Goal: Task Accomplishment & Management: Manage account settings

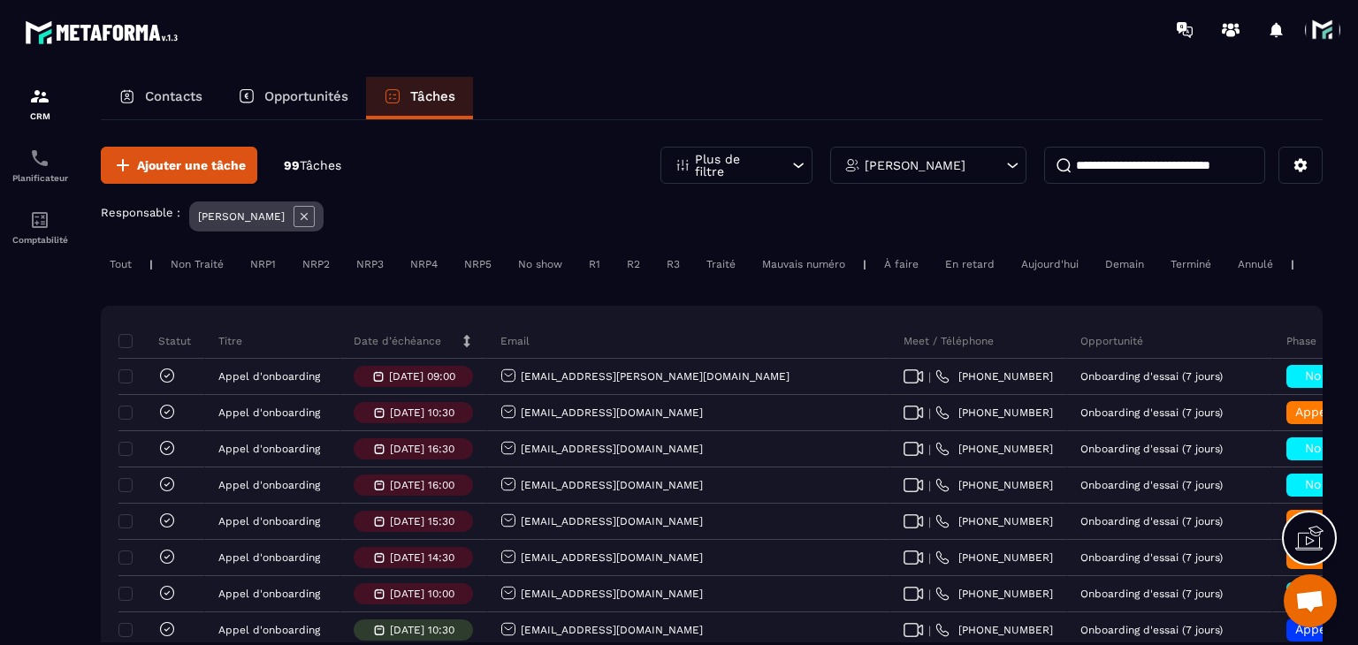
scroll to position [88, 0]
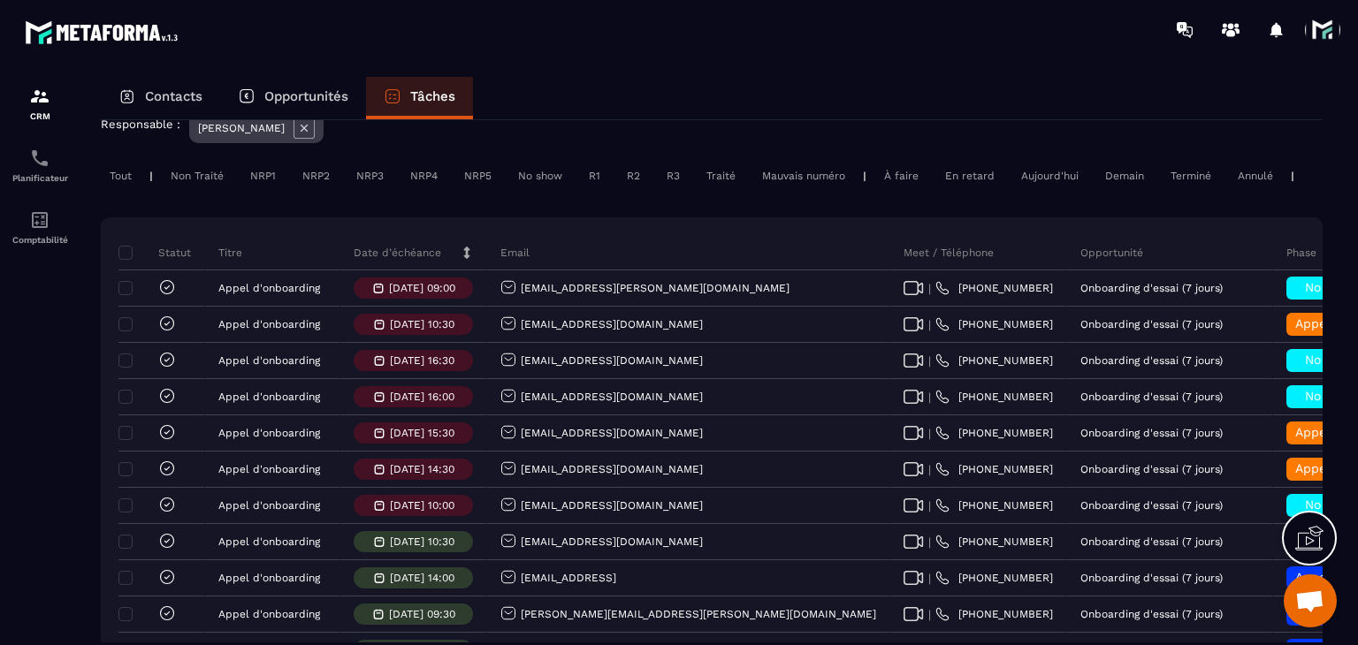
drag, startPoint x: 0, startPoint y: 0, endPoint x: 406, endPoint y: 263, distance: 483.4
click at [406, 260] on p "Date d’échéance" at bounding box center [398, 253] width 88 height 14
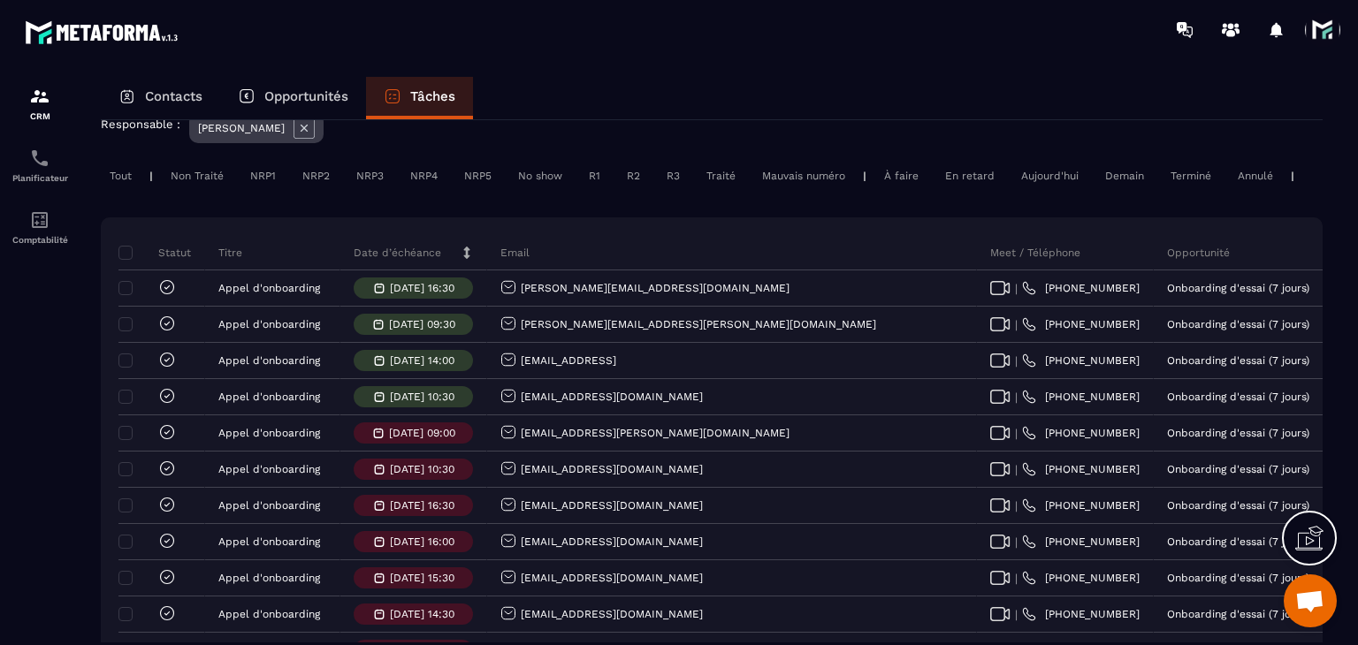
click at [406, 260] on p "Date d’échéance" at bounding box center [398, 253] width 88 height 14
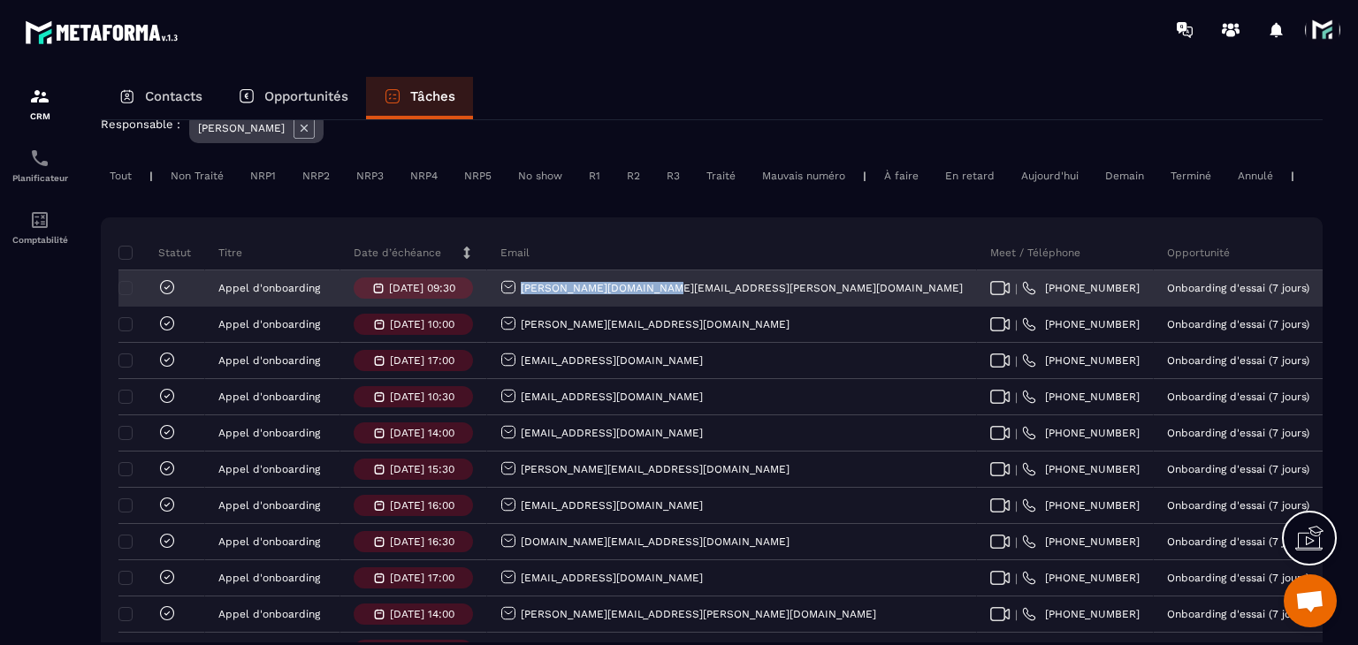
drag, startPoint x: 660, startPoint y: 314, endPoint x: 514, endPoint y: 305, distance: 146.2
click at [514, 305] on div "[PERSON_NAME][DOMAIN_NAME][EMAIL_ADDRESS][PERSON_NAME][DOMAIN_NAME]" at bounding box center [732, 288] width 490 height 35
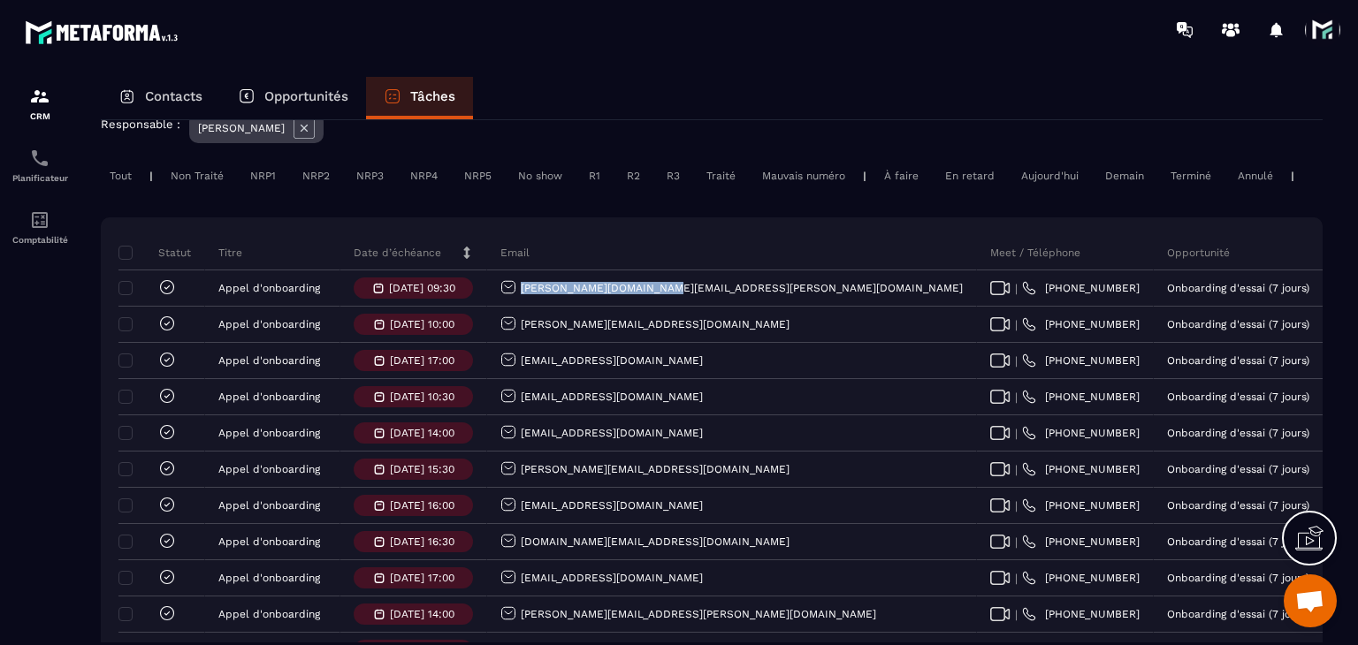
copy p "[PERSON_NAME][DOMAIN_NAME][EMAIL_ADDRESS][PERSON_NAME][DOMAIN_NAME]"
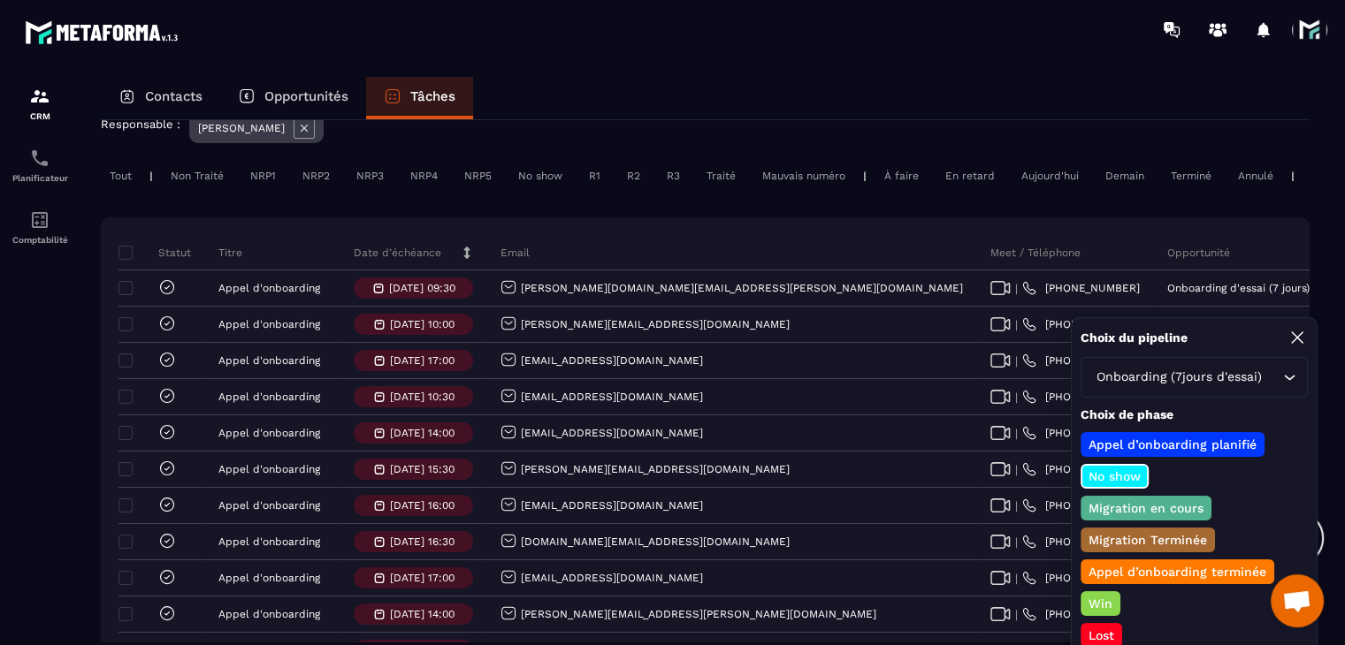
click at [1096, 630] on p "Lost" at bounding box center [1101, 636] width 31 height 18
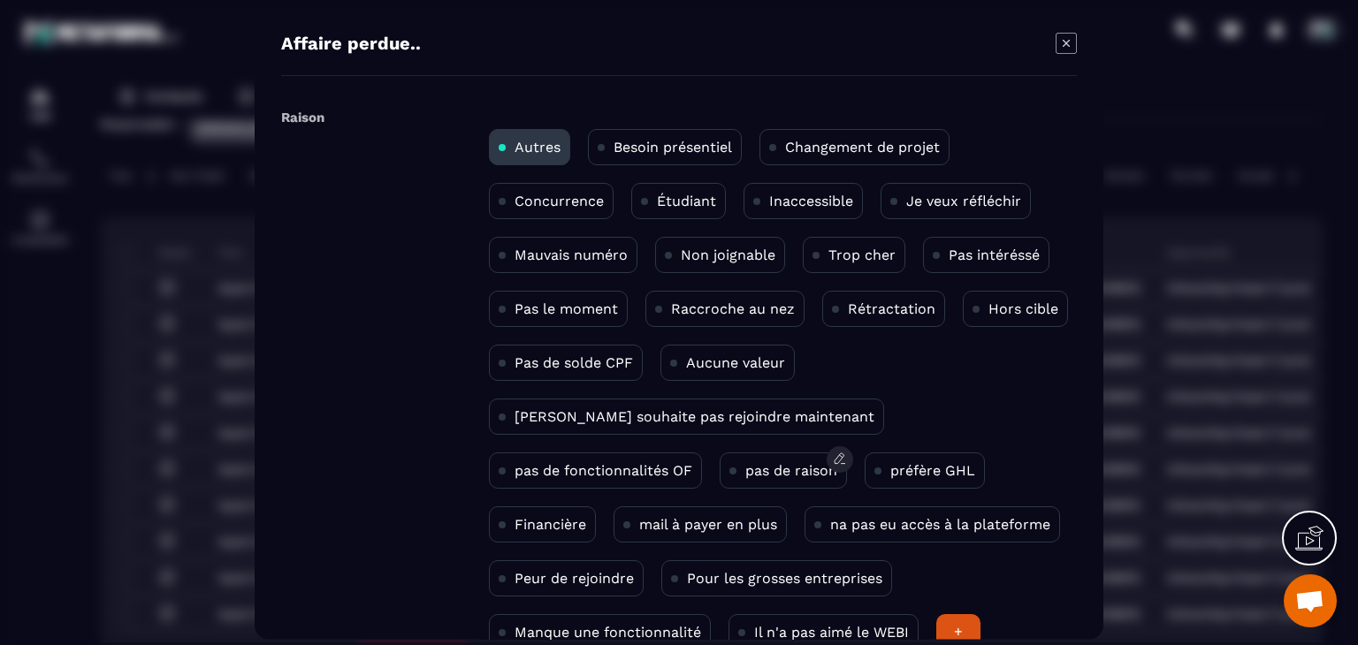
click at [720, 459] on div "pas de raison" at bounding box center [783, 471] width 127 height 36
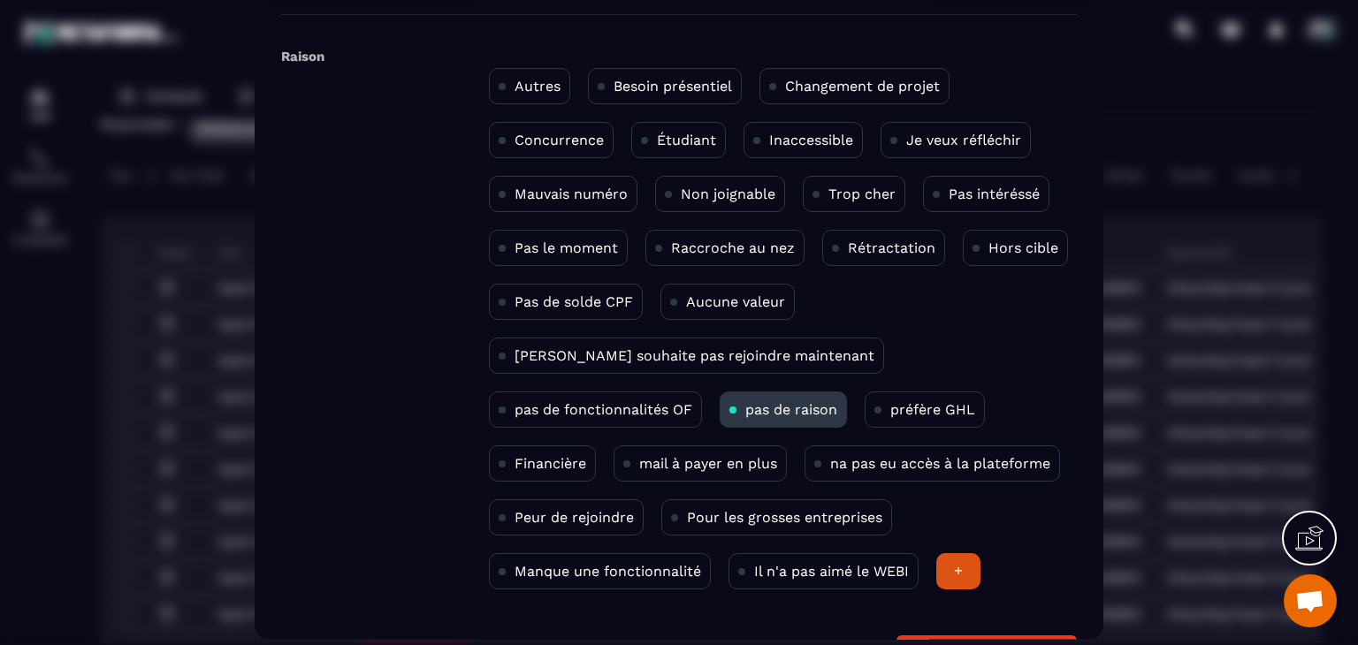
scroll to position [115, 0]
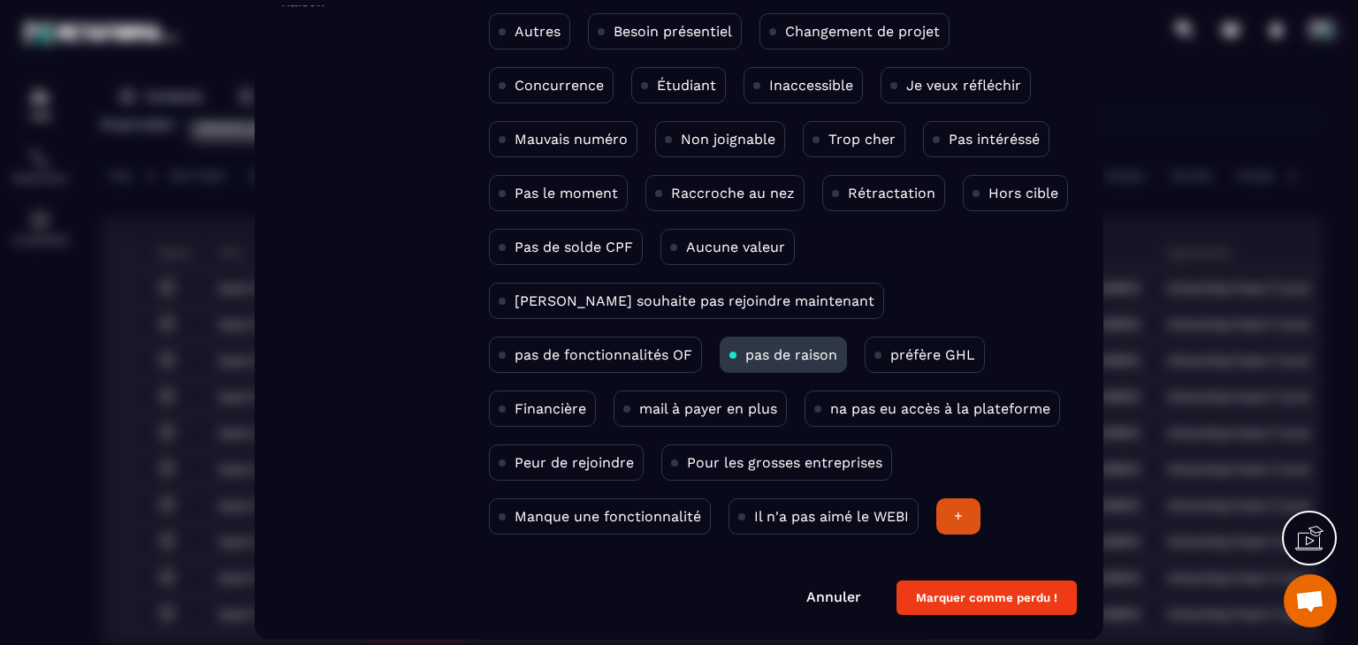
click at [993, 595] on button "Marquer comme perdu !" at bounding box center [987, 599] width 180 height 34
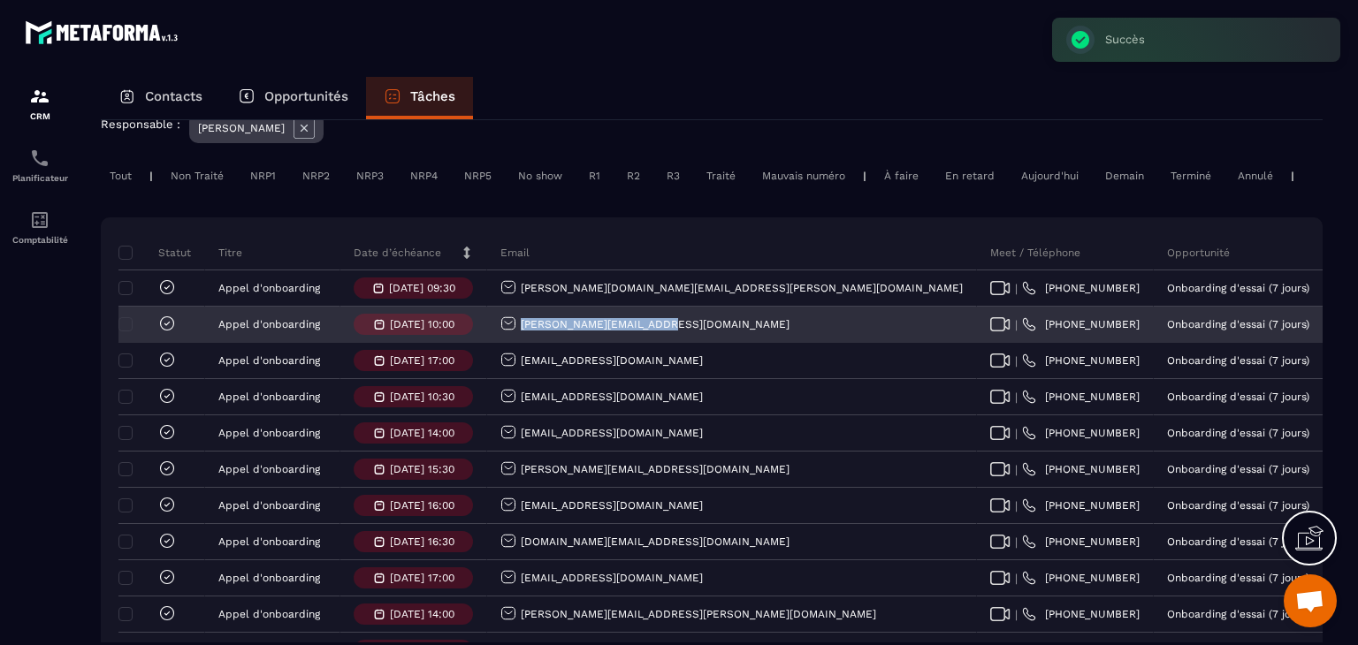
drag, startPoint x: 566, startPoint y: 342, endPoint x: 515, endPoint y: 339, distance: 51.4
click at [515, 339] on div "[PERSON_NAME][EMAIL_ADDRESS][DOMAIN_NAME]" at bounding box center [732, 325] width 490 height 35
copy p "[PERSON_NAME][EMAIL_ADDRESS][DOMAIN_NAME]"
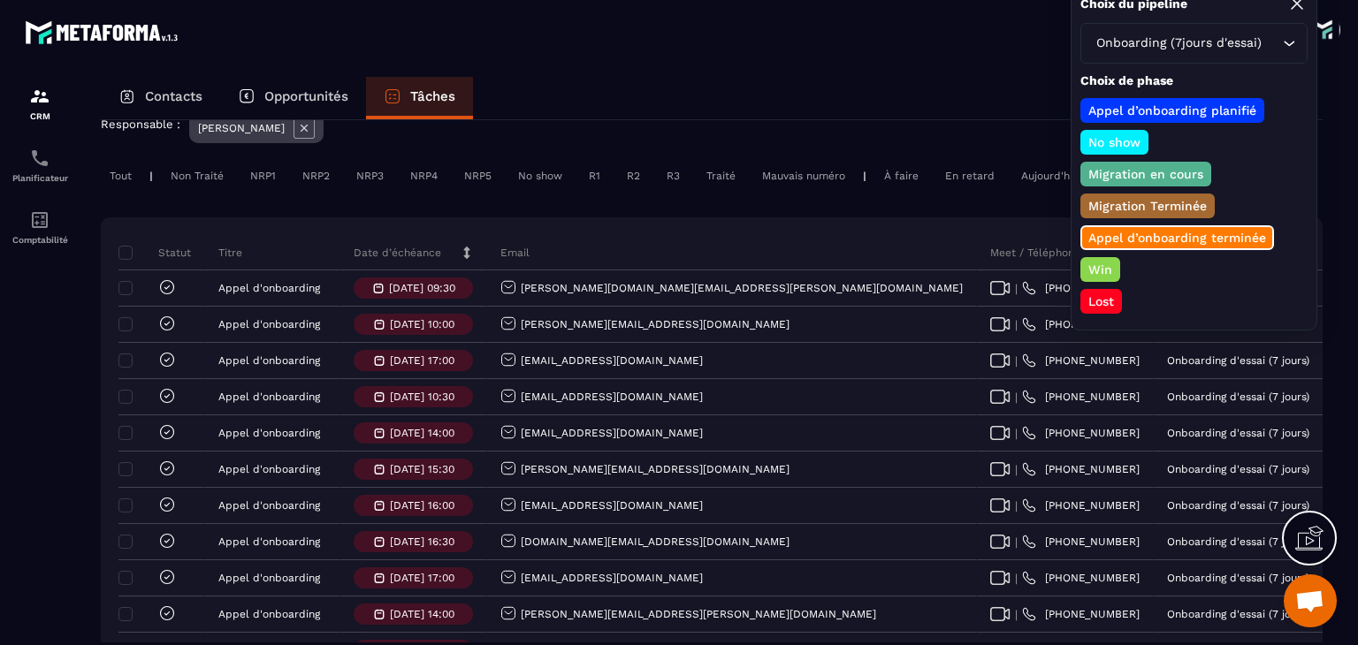
click at [1093, 264] on p "Win" at bounding box center [1100, 270] width 29 height 18
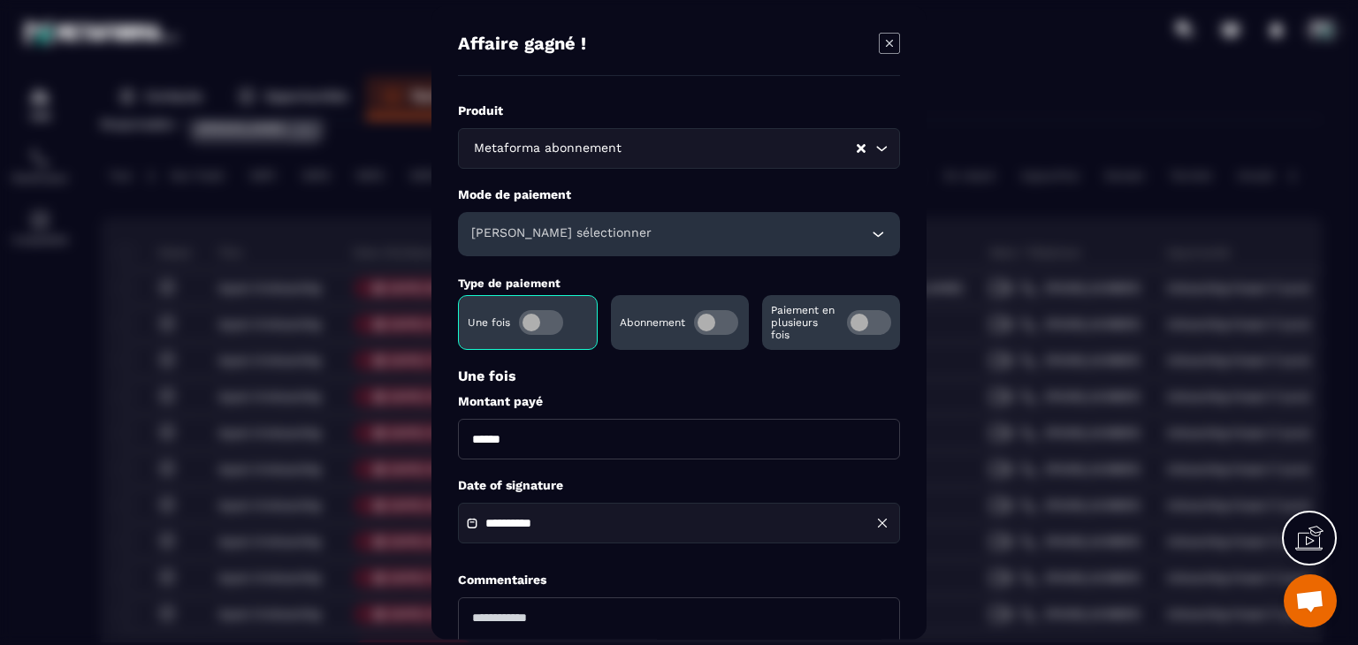
click at [704, 319] on span "Modal window" at bounding box center [716, 322] width 44 height 25
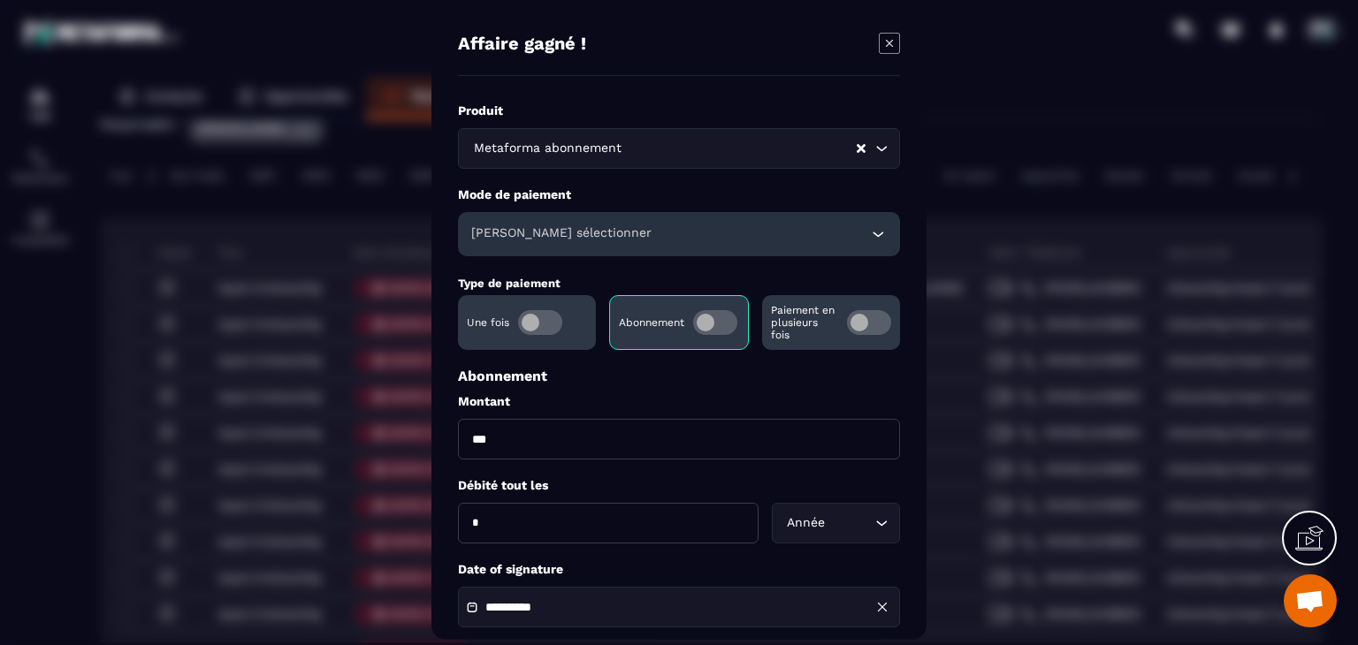
click at [509, 428] on input "***" at bounding box center [679, 439] width 442 height 41
type input "**"
click at [830, 541] on div "Année Loading..." at bounding box center [836, 523] width 128 height 41
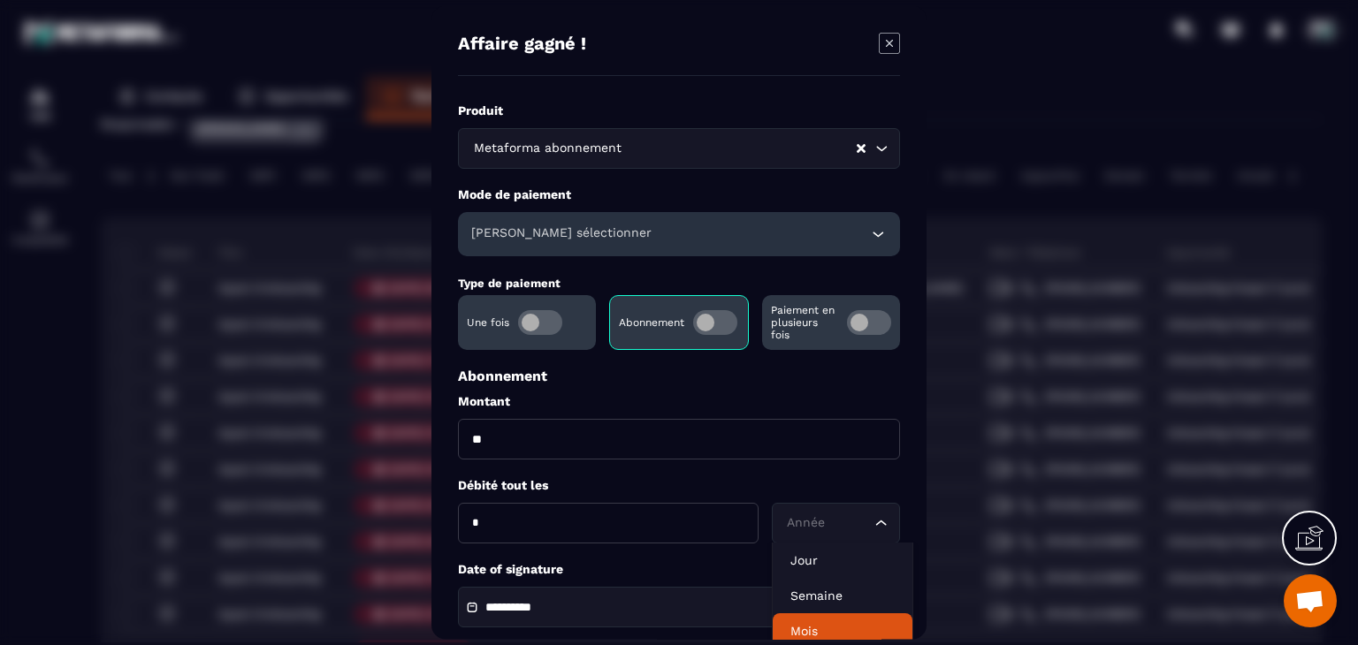
click at [810, 624] on p "Mois" at bounding box center [842, 631] width 104 height 18
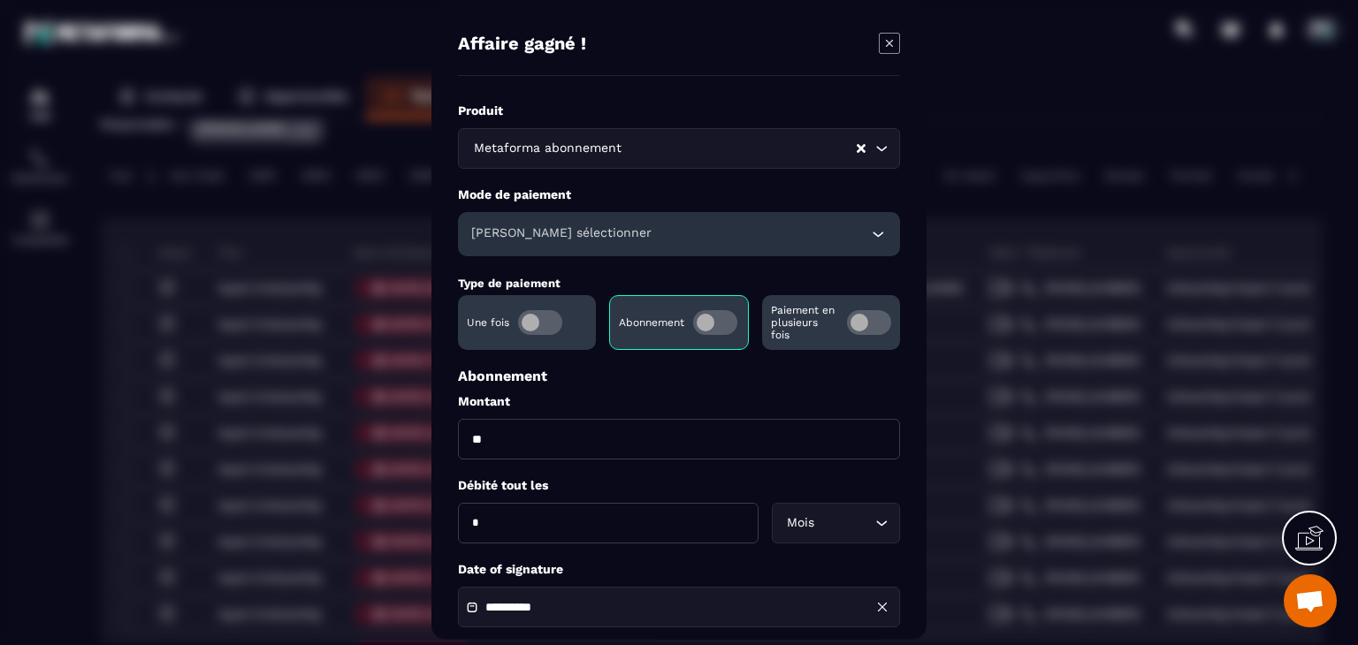
click at [597, 225] on h6 "[PERSON_NAME] sélectionner" at bounding box center [561, 234] width 180 height 18
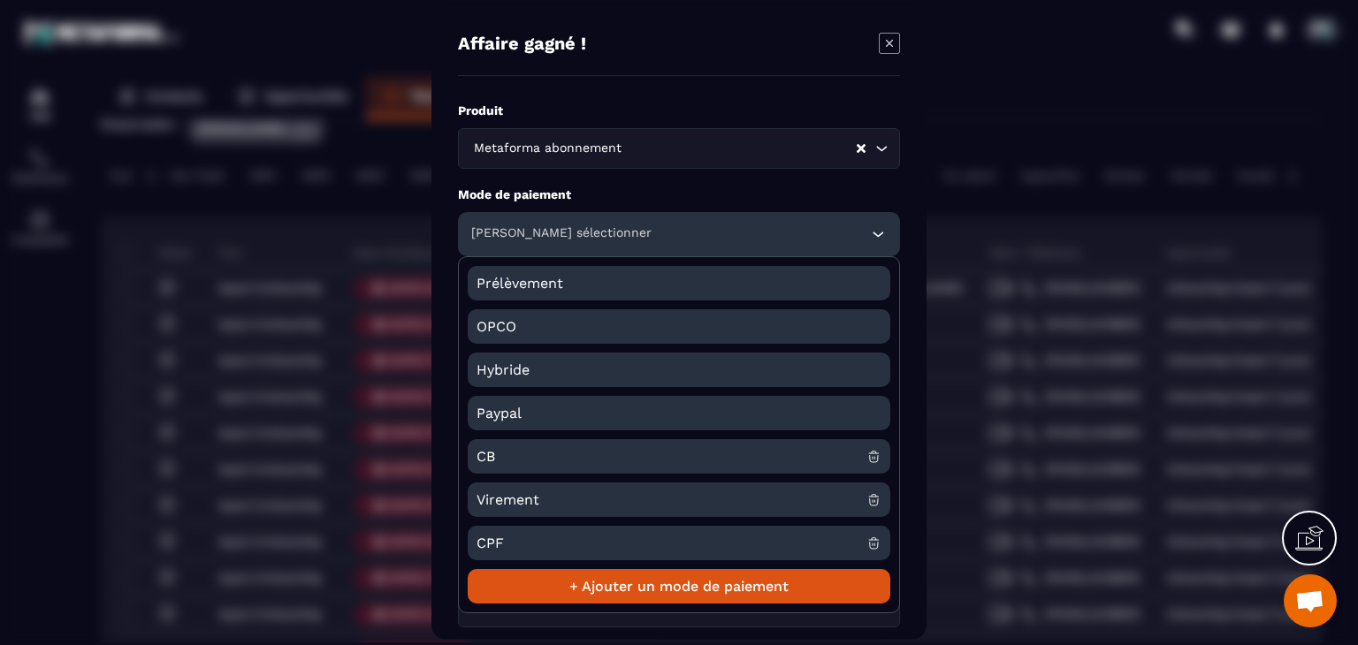
click at [516, 447] on span "CB" at bounding box center [672, 456] width 390 height 34
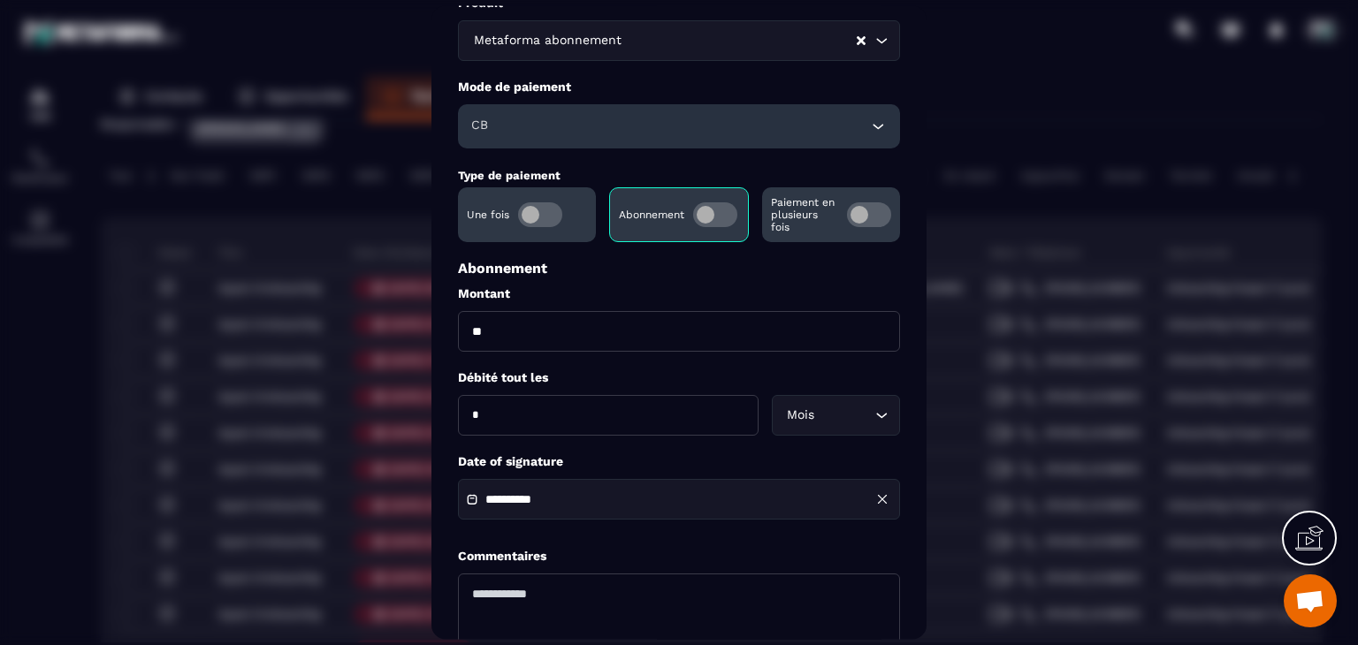
scroll to position [255, 0]
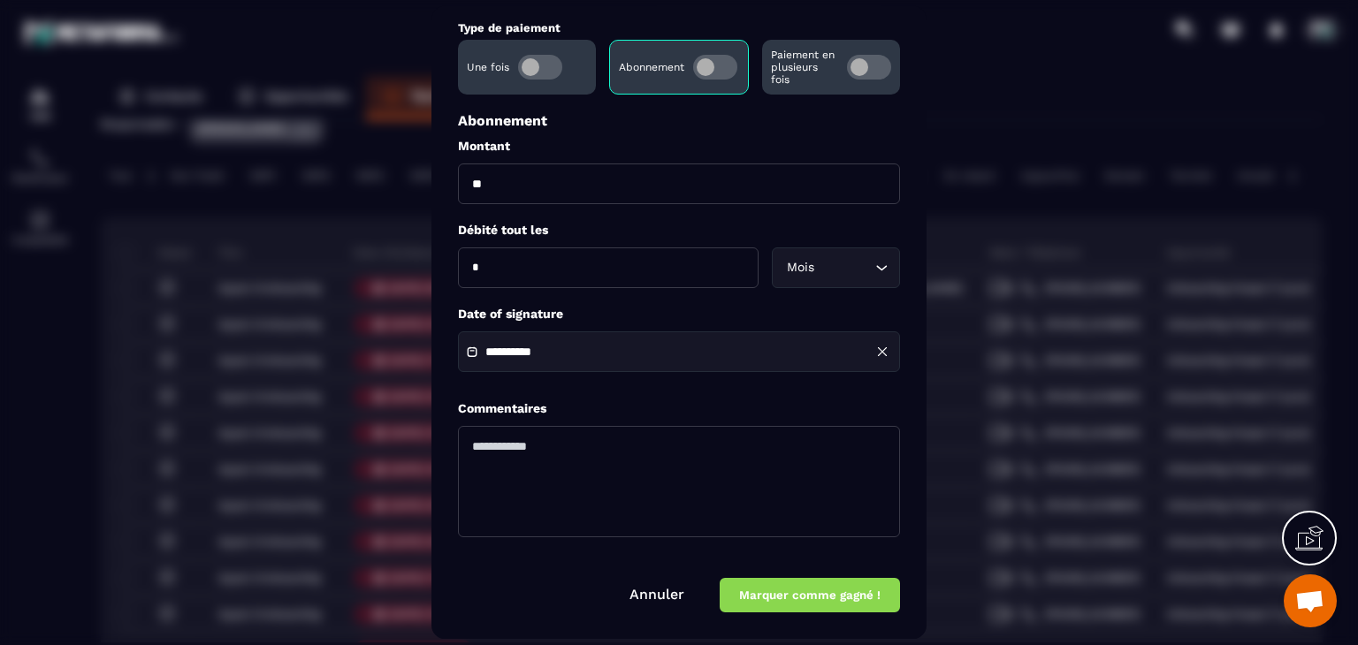
click at [557, 363] on div "**********" at bounding box center [679, 352] width 442 height 41
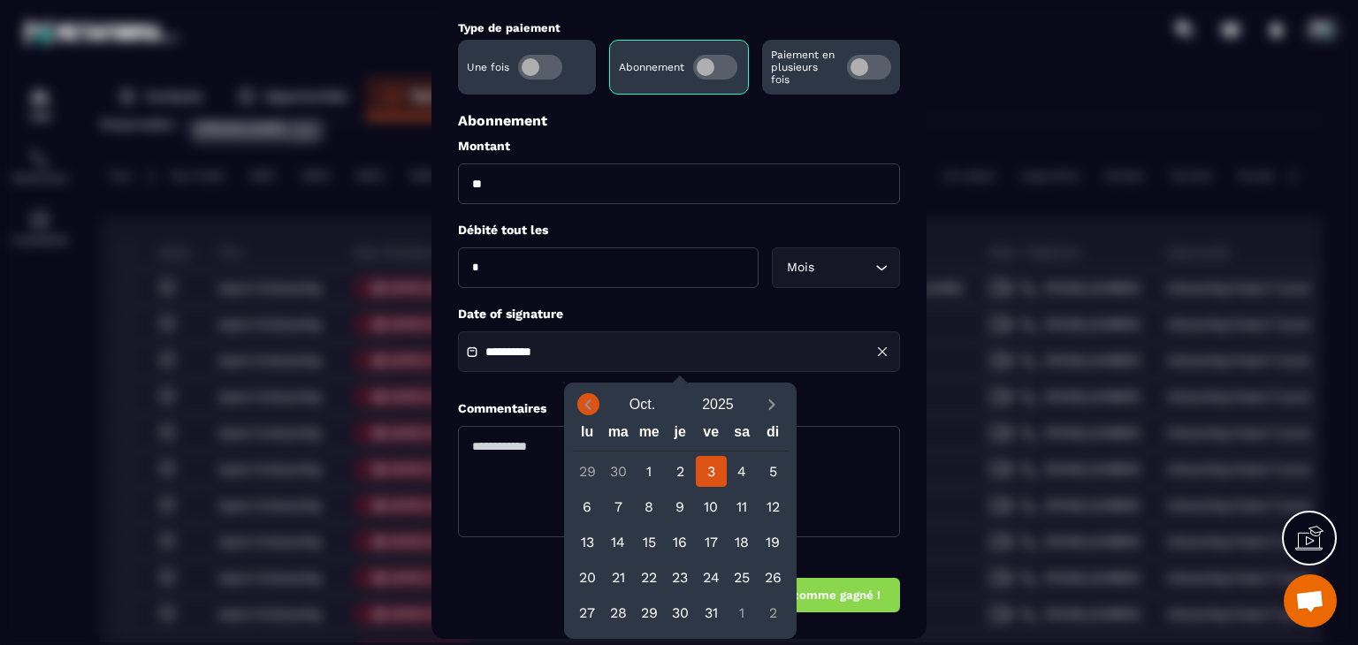
click at [589, 415] on span "Previous month" at bounding box center [588, 404] width 22 height 22
click at [683, 612] on div "31" at bounding box center [680, 613] width 31 height 31
type input "**********"
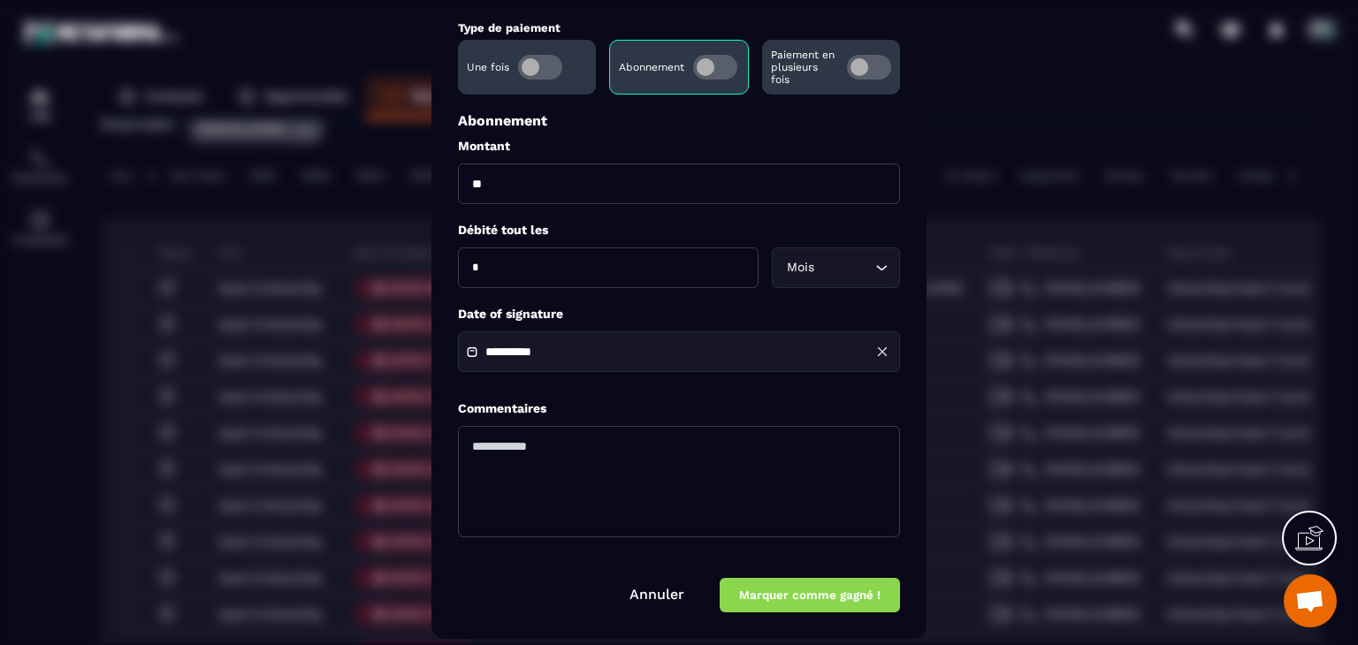
click at [850, 606] on button "Marquer comme gagné !" at bounding box center [810, 596] width 180 height 34
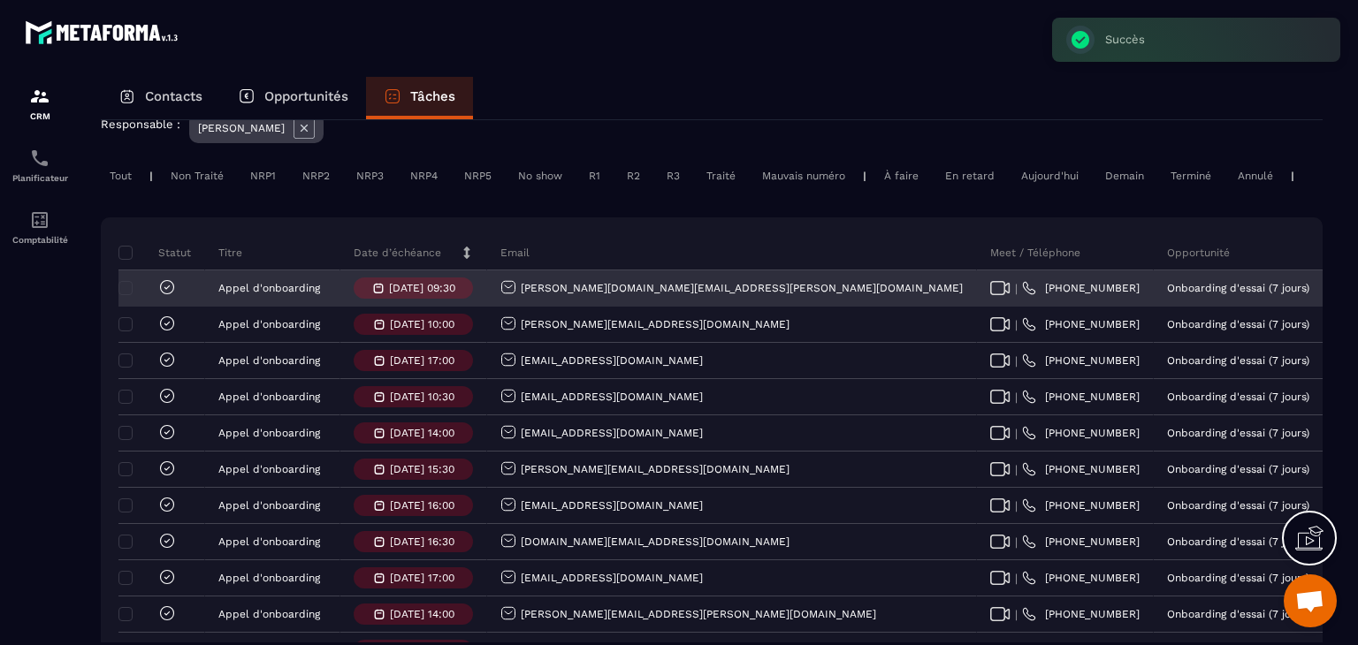
click at [156, 296] on div at bounding box center [149, 289] width 53 height 20
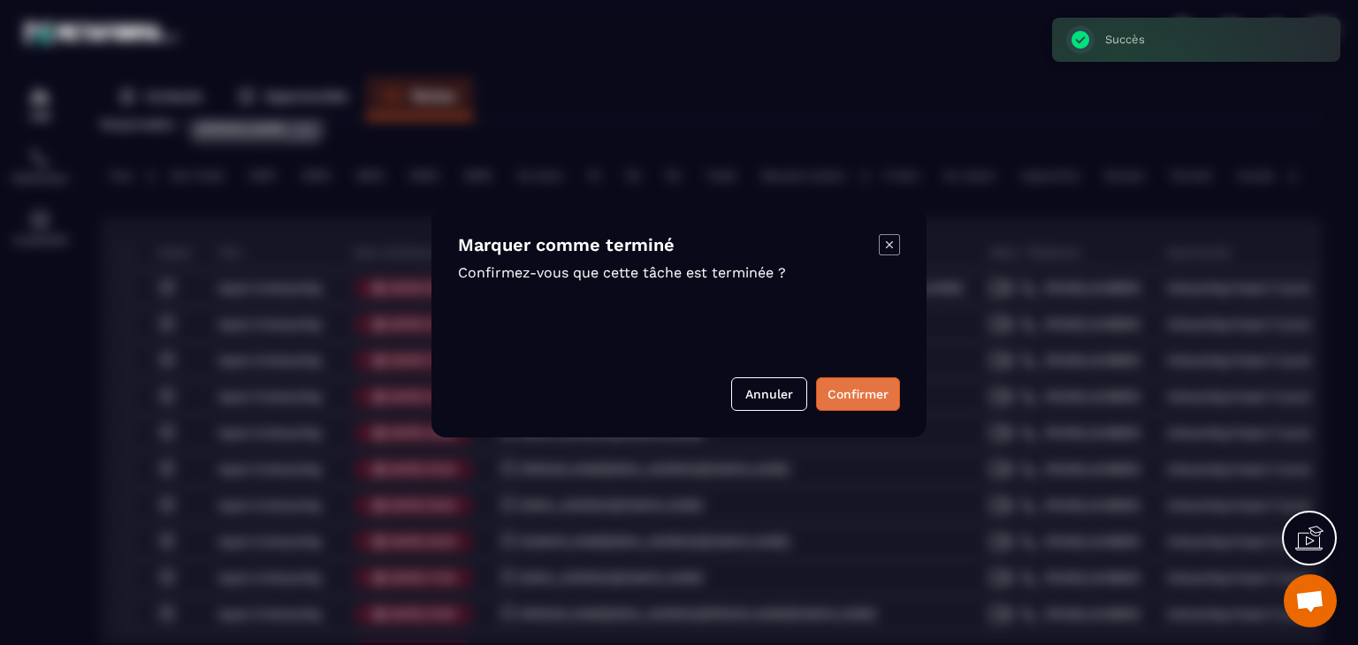
click at [874, 401] on button "Confirmer" at bounding box center [858, 395] width 84 height 34
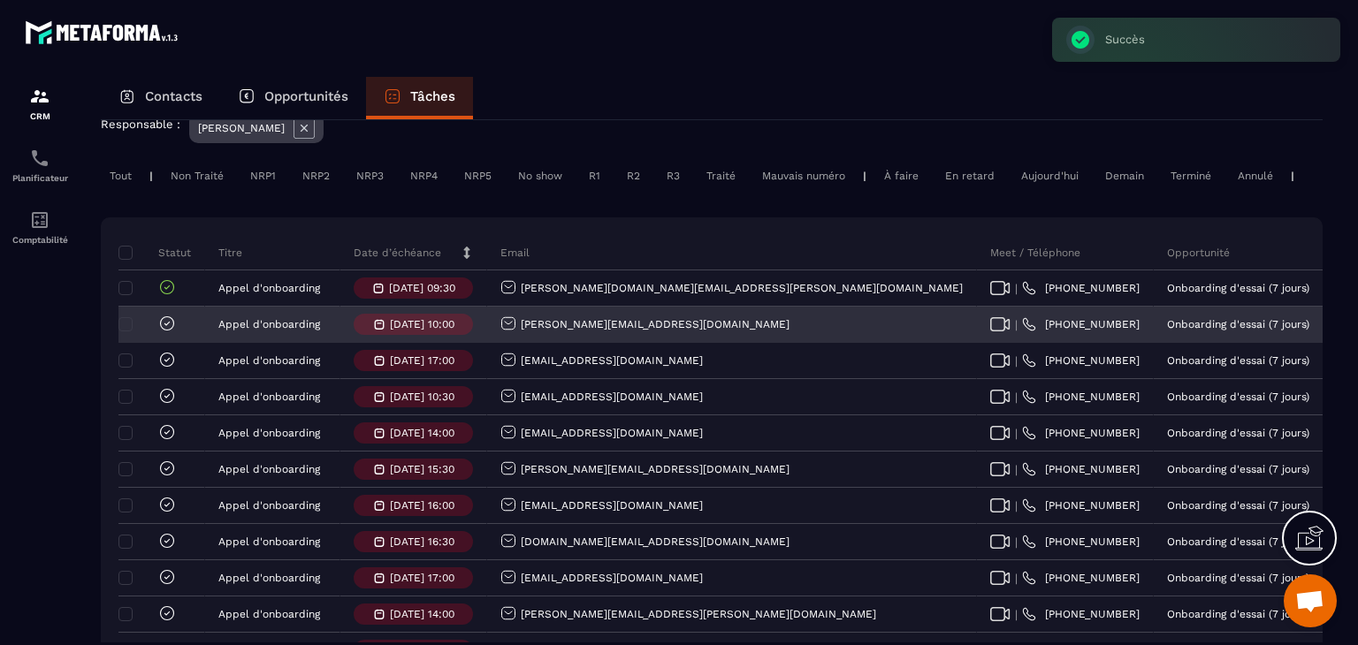
click at [158, 332] on icon at bounding box center [167, 324] width 18 height 18
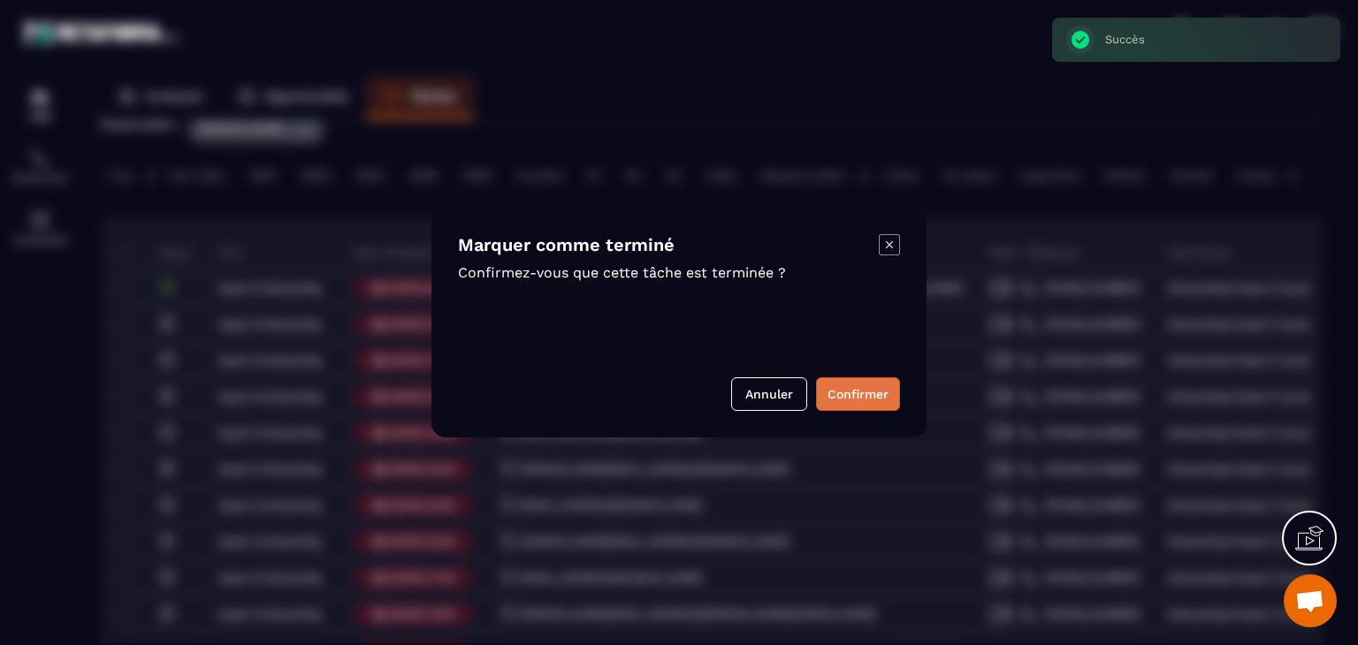
click at [863, 380] on div "Marquer comme terminé Confirmez-vous que cette tâche est terminée ? Annuler Con…" at bounding box center [678, 323] width 495 height 230
click at [860, 394] on button "Confirmer" at bounding box center [858, 395] width 84 height 34
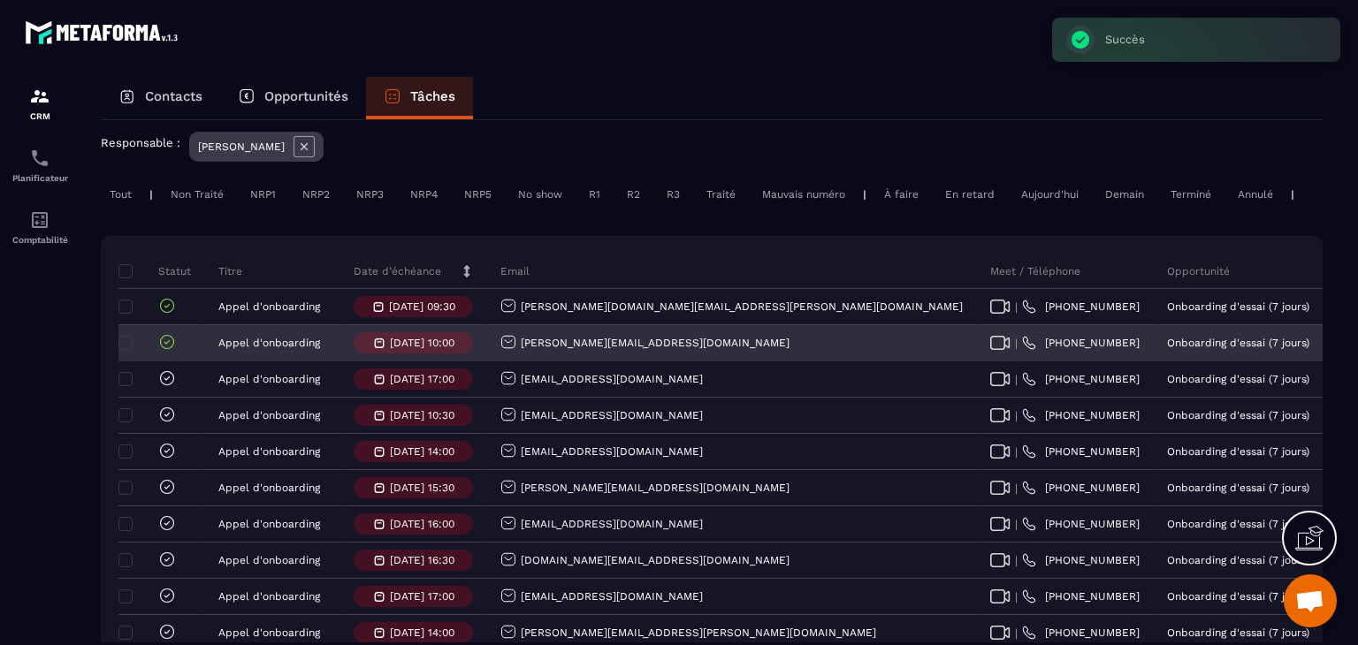
scroll to position [88, 0]
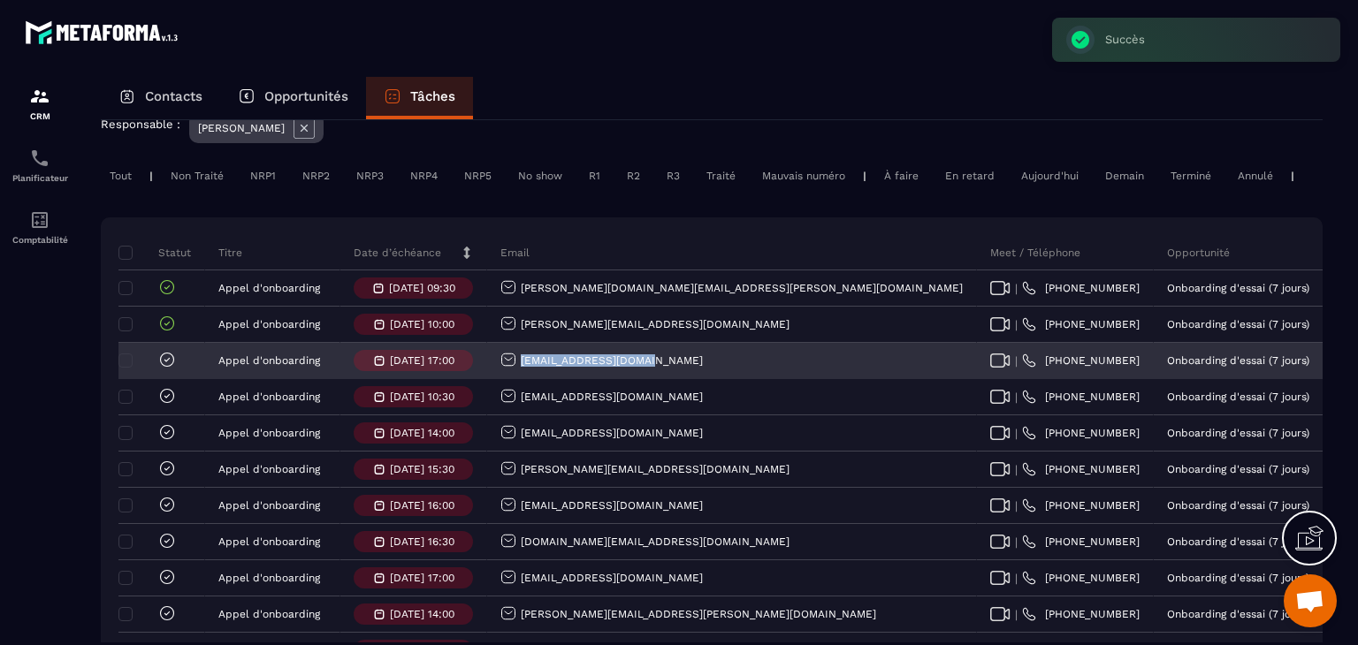
drag, startPoint x: 660, startPoint y: 374, endPoint x: 520, endPoint y: 365, distance: 140.0
click at [520, 365] on div "[EMAIL_ADDRESS][DOMAIN_NAME]" at bounding box center [732, 361] width 490 height 35
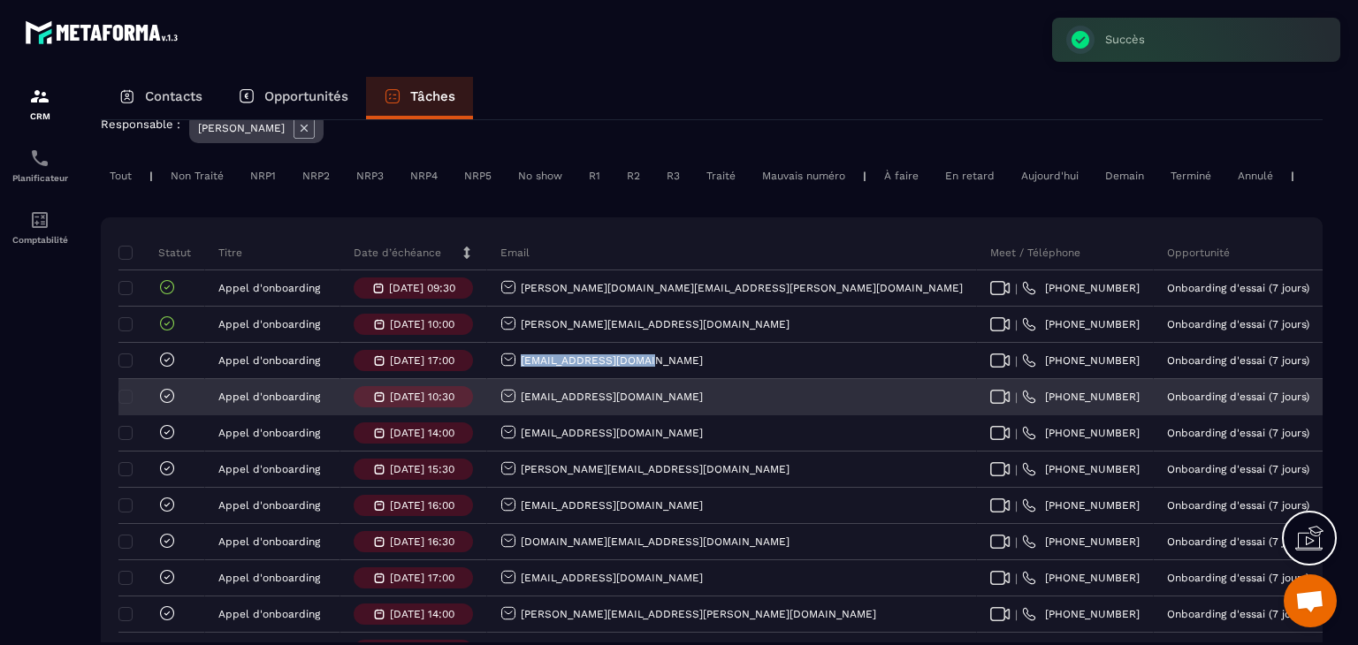
copy p "[EMAIL_ADDRESS][DOMAIN_NAME]"
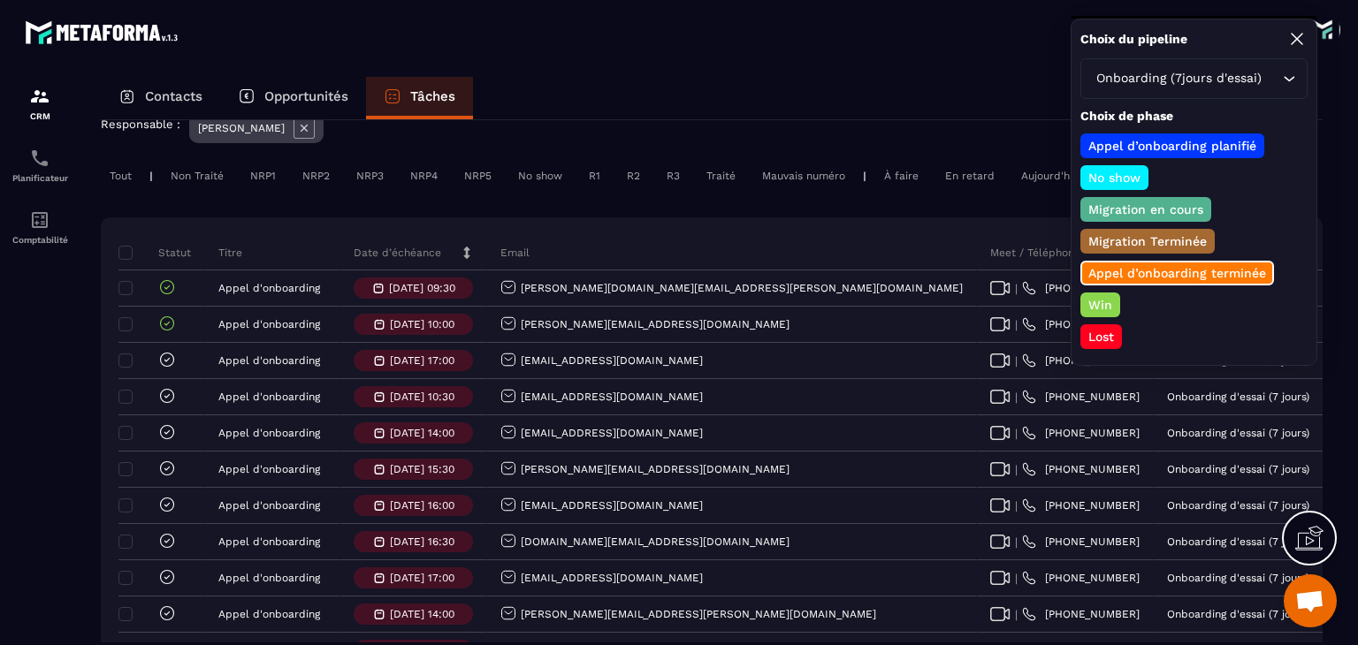
click at [1105, 296] on p "Win" at bounding box center [1100, 305] width 29 height 18
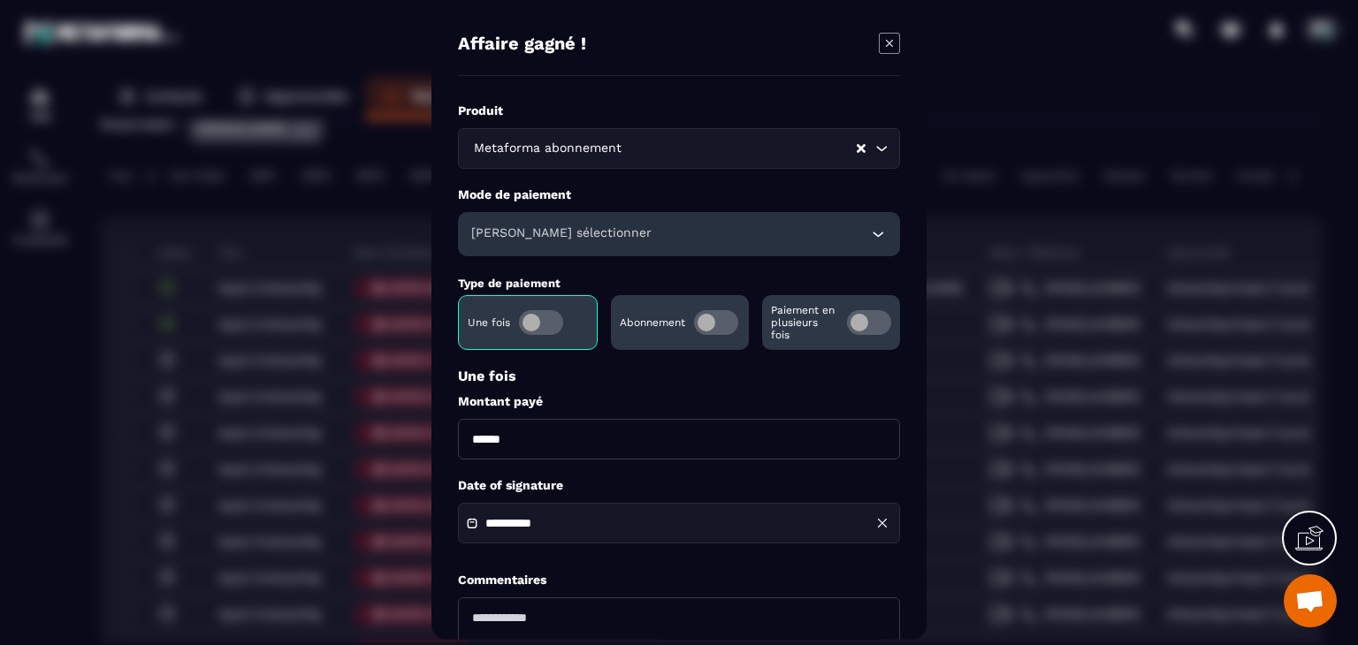
click at [519, 236] on h6 "[PERSON_NAME] sélectionner" at bounding box center [561, 234] width 180 height 18
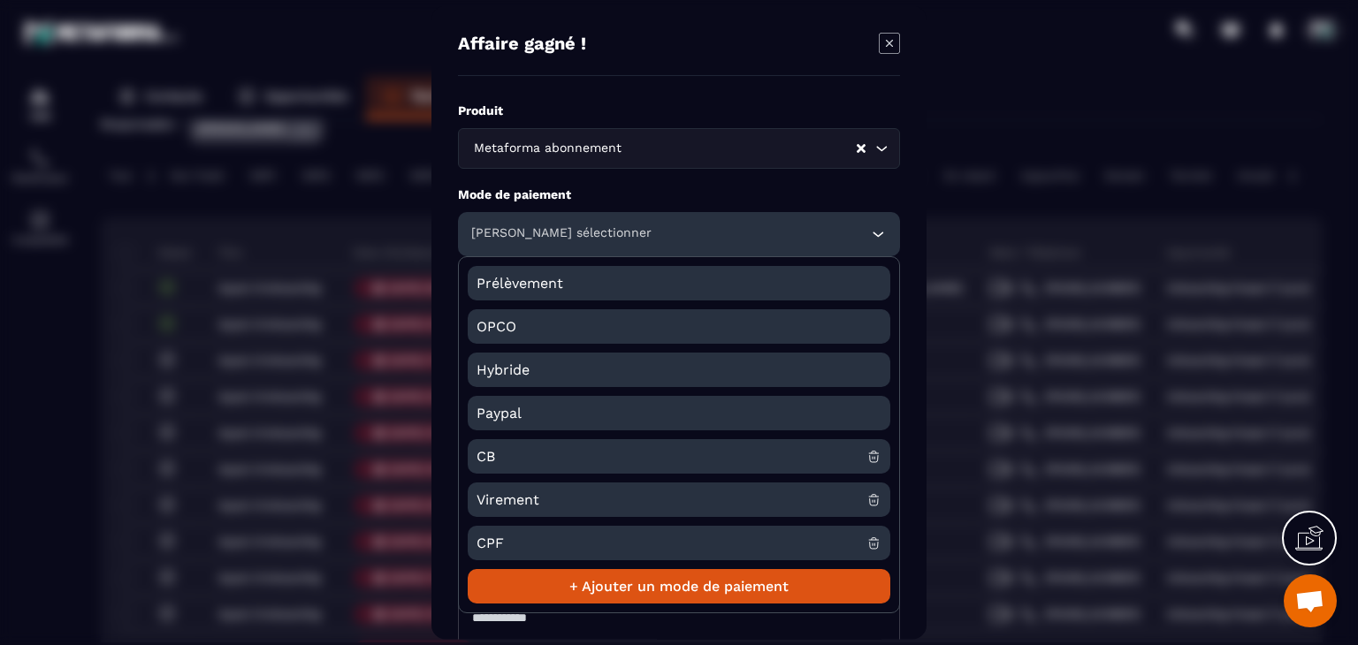
click at [470, 460] on li "CB" at bounding box center [679, 456] width 423 height 34
click at [503, 457] on span "CB" at bounding box center [672, 456] width 390 height 34
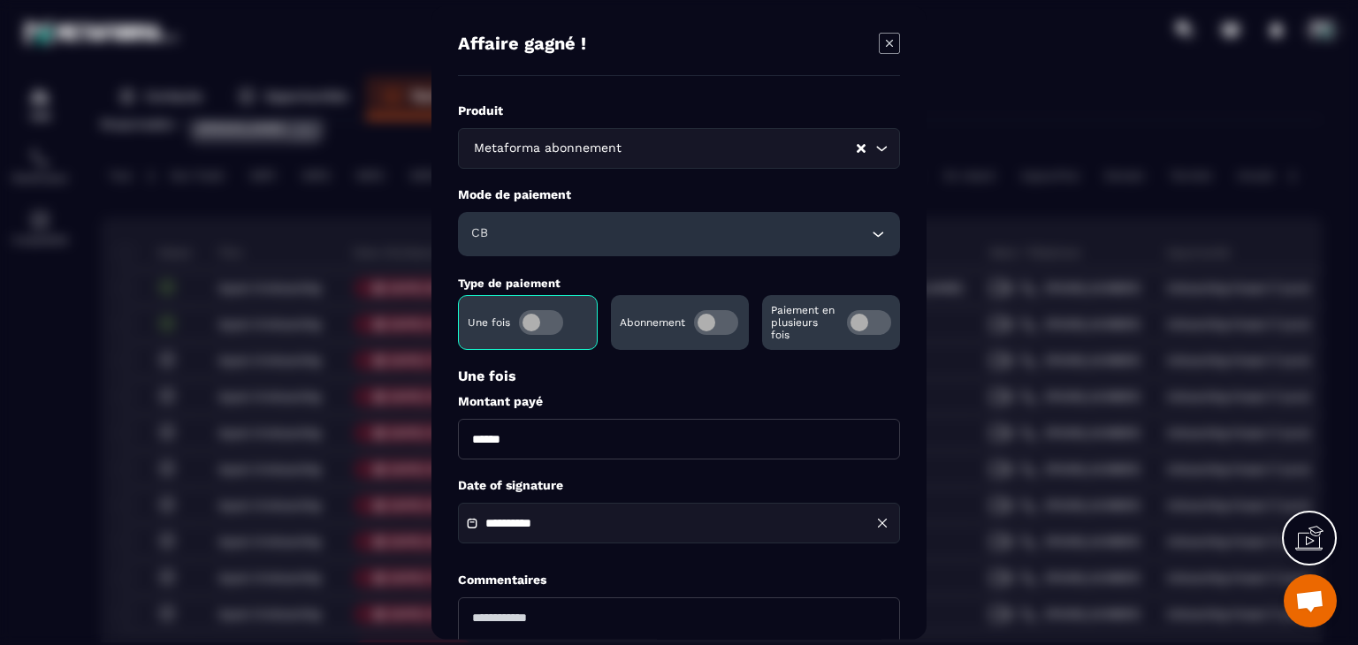
click at [482, 428] on input "******" at bounding box center [679, 439] width 442 height 41
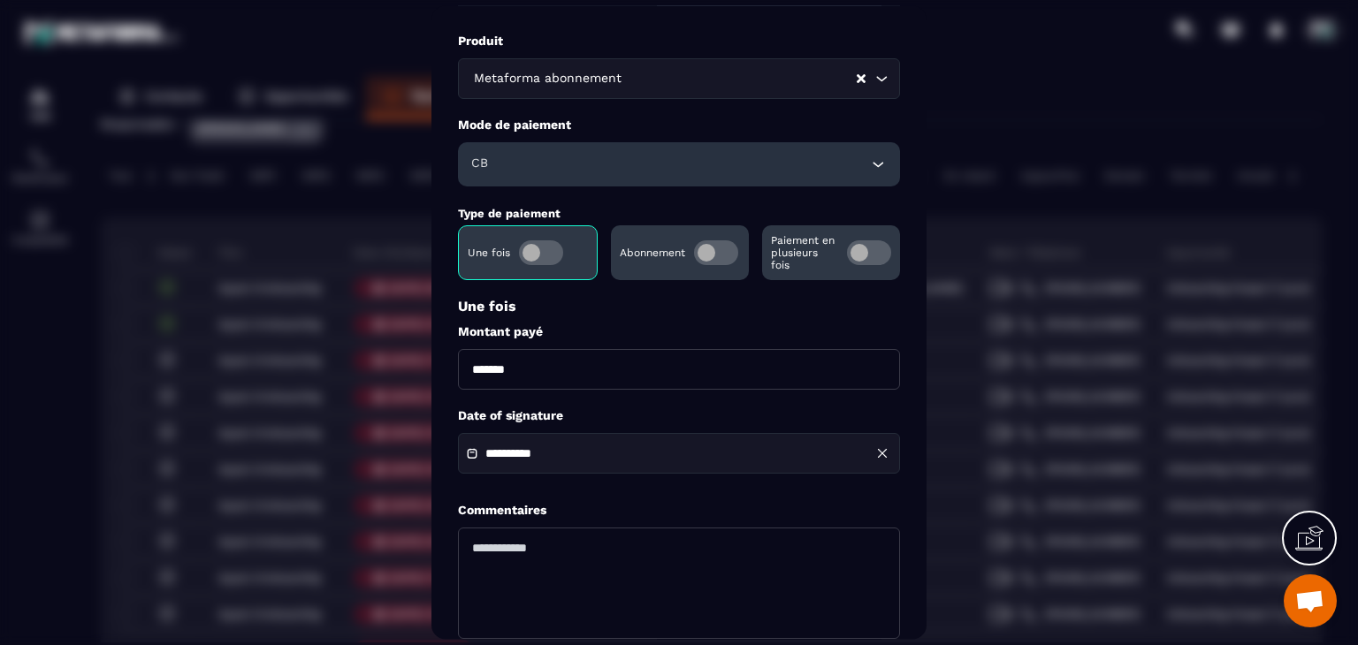
scroll to position [171, 0]
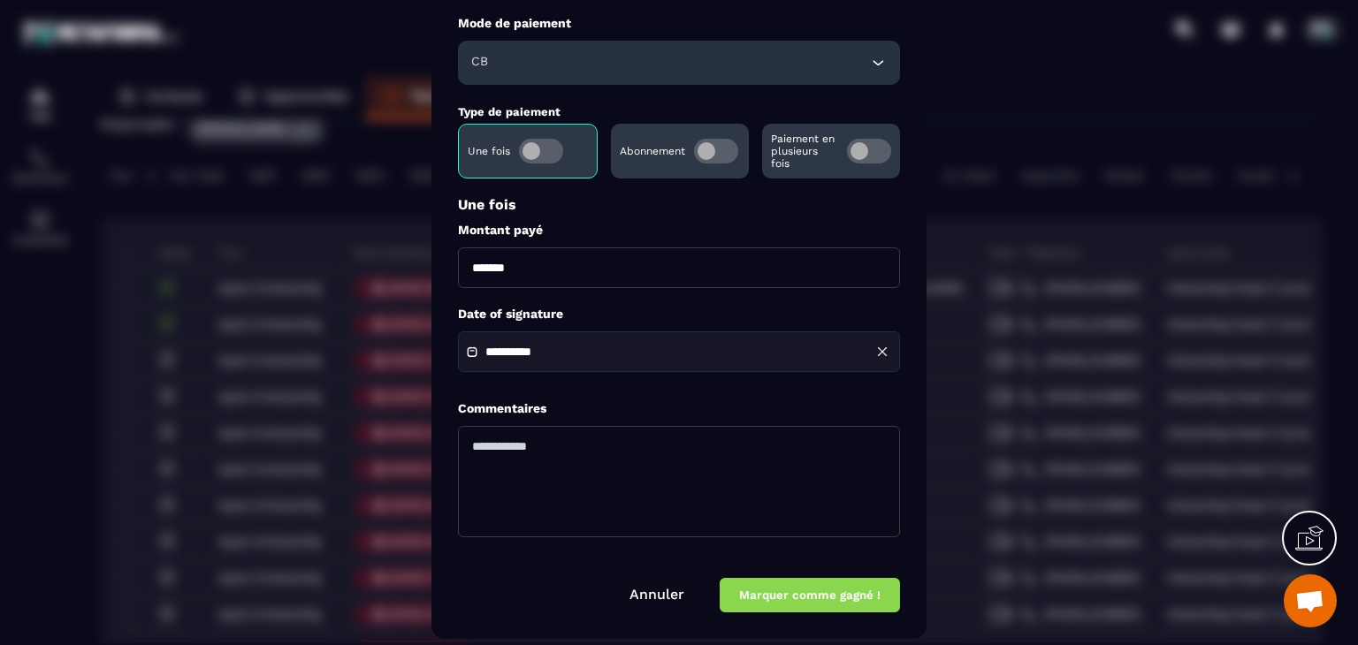
type input "*******"
click at [546, 344] on div "**********" at bounding box center [679, 352] width 442 height 41
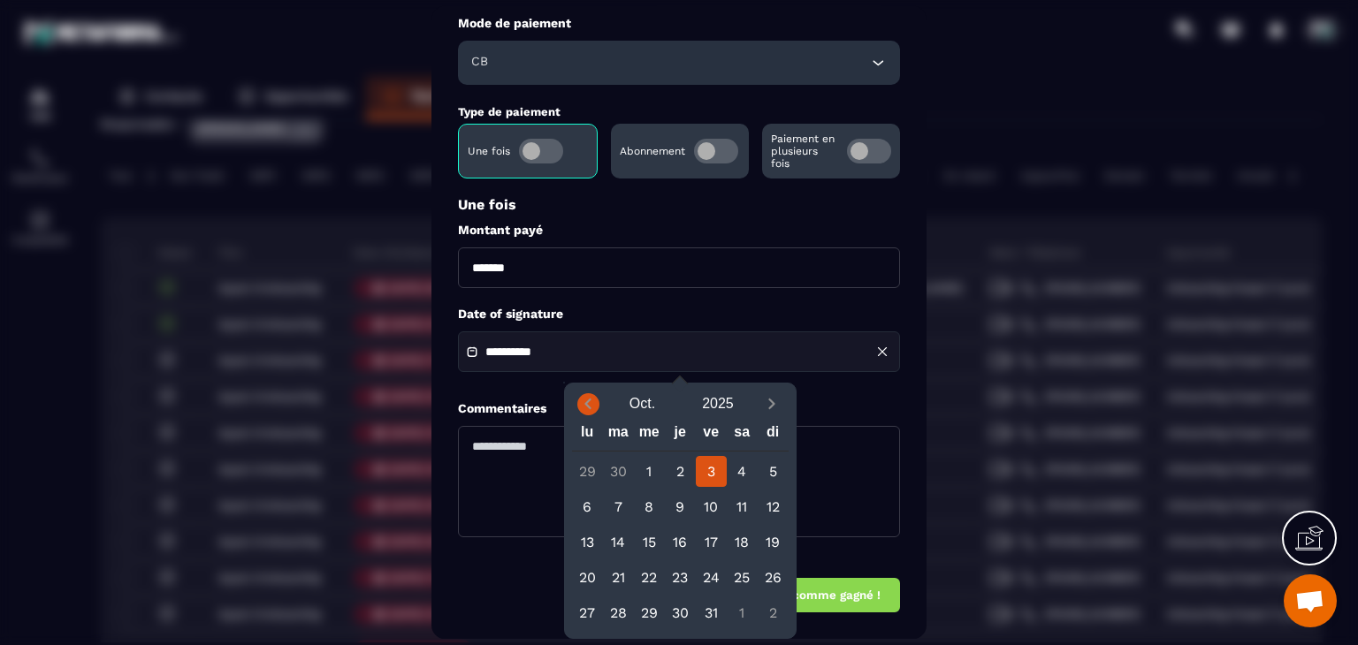
click at [582, 408] on icon "Previous month" at bounding box center [588, 404] width 18 height 18
click at [583, 406] on icon "Previous month" at bounding box center [588, 404] width 18 height 18
click at [682, 606] on div "31" at bounding box center [680, 613] width 31 height 31
type input "**********"
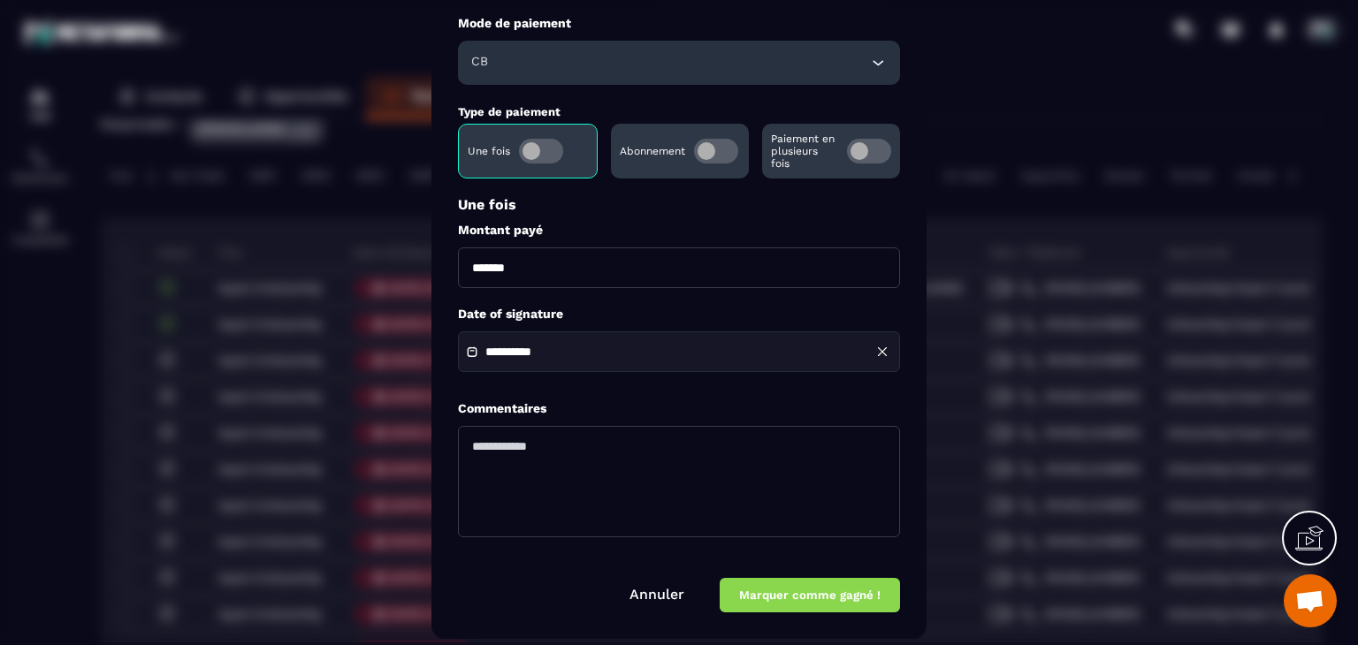
click at [821, 602] on button "Marquer comme gagné !" at bounding box center [810, 596] width 180 height 34
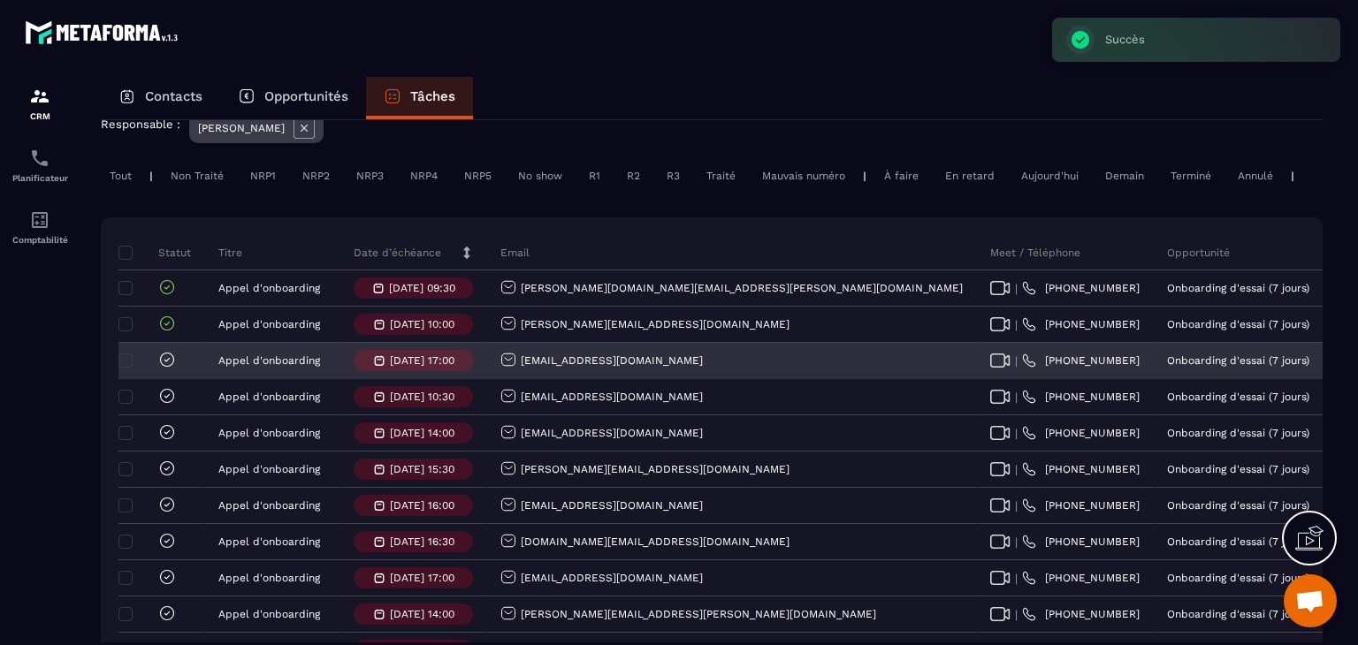
click at [172, 366] on icon at bounding box center [167, 359] width 13 height 13
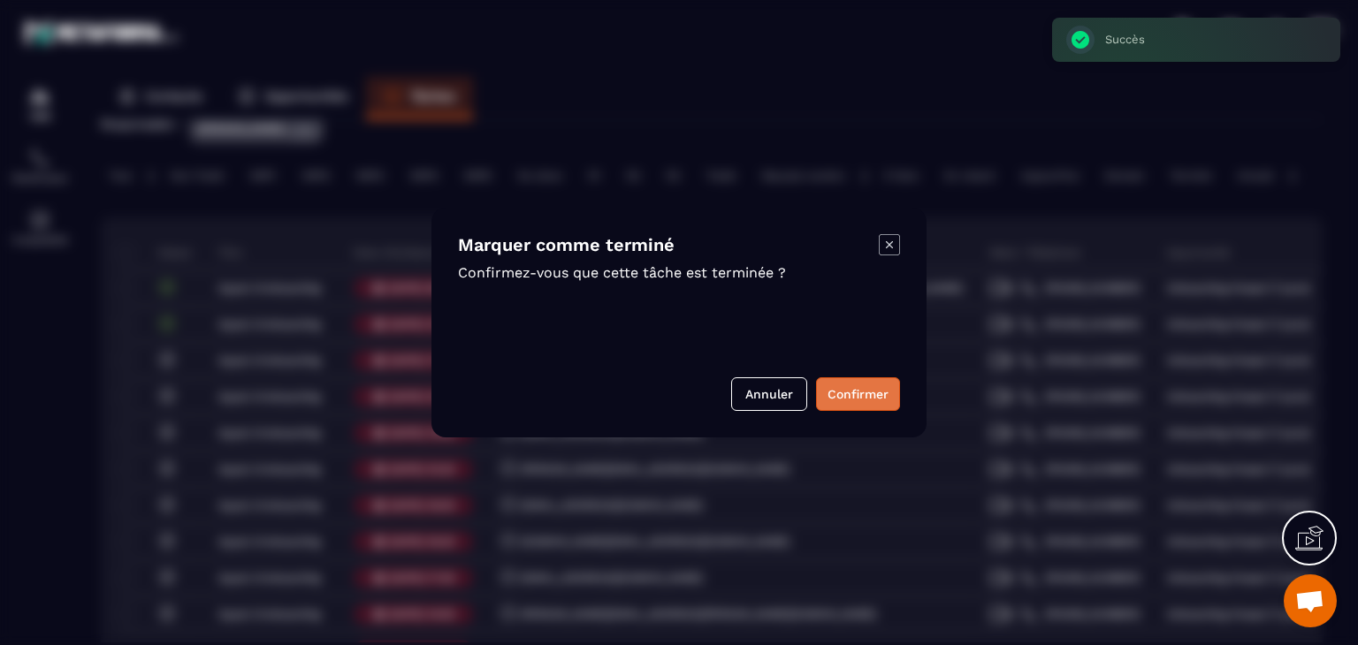
click at [821, 390] on button "Confirmer" at bounding box center [858, 395] width 84 height 34
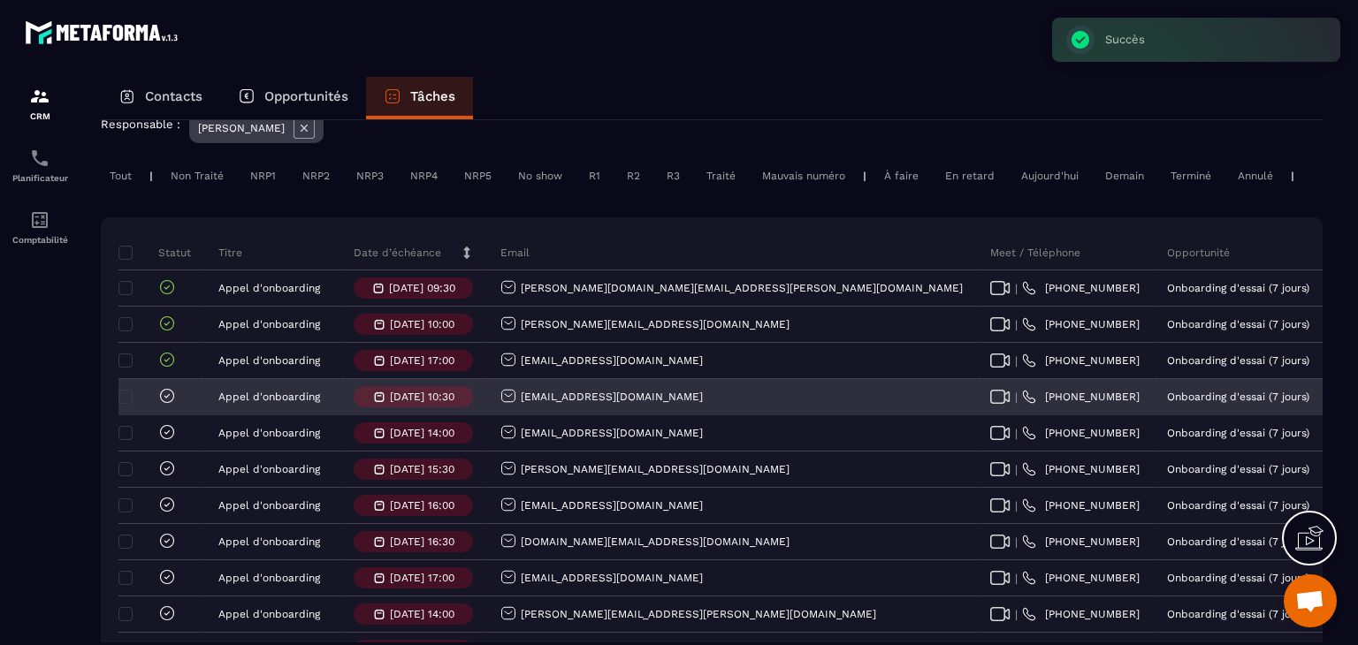
drag, startPoint x: 661, startPoint y: 414, endPoint x: 523, endPoint y: 423, distance: 138.2
click at [523, 416] on div "[EMAIL_ADDRESS][DOMAIN_NAME]" at bounding box center [732, 397] width 490 height 35
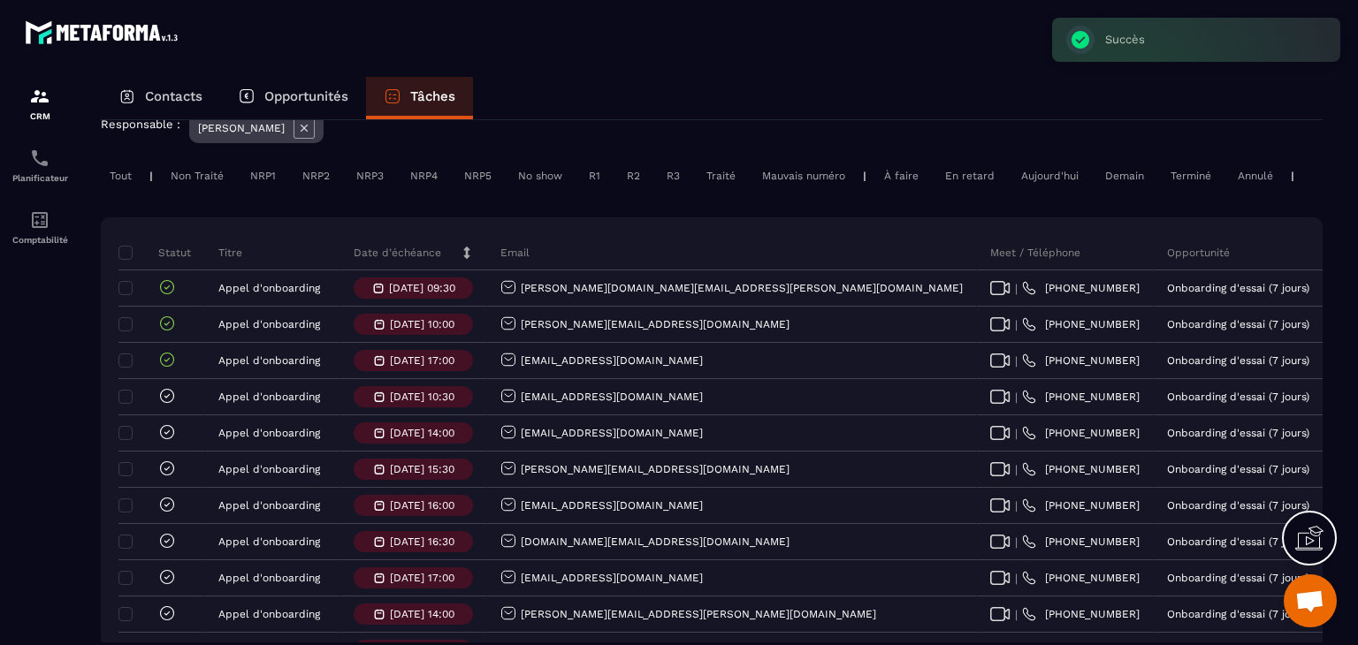
copy p "[EMAIL_ADDRESS][DOMAIN_NAME]"
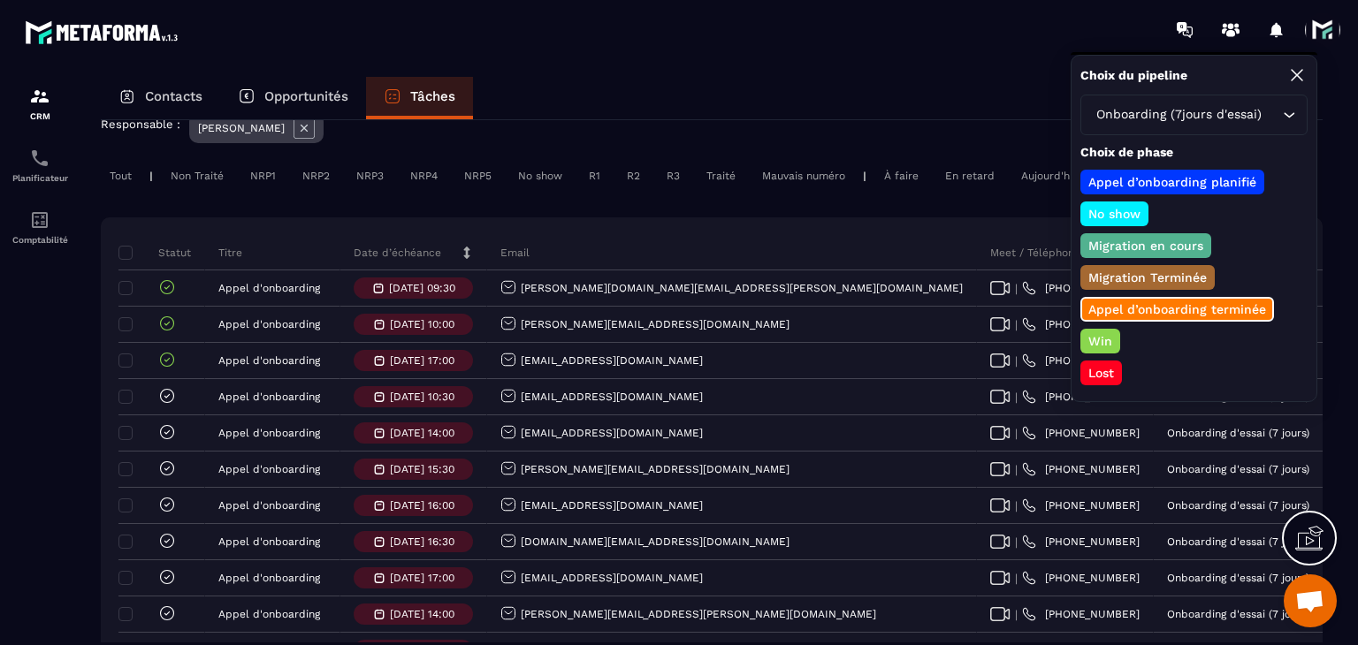
click at [1092, 332] on p "Win" at bounding box center [1100, 341] width 29 height 18
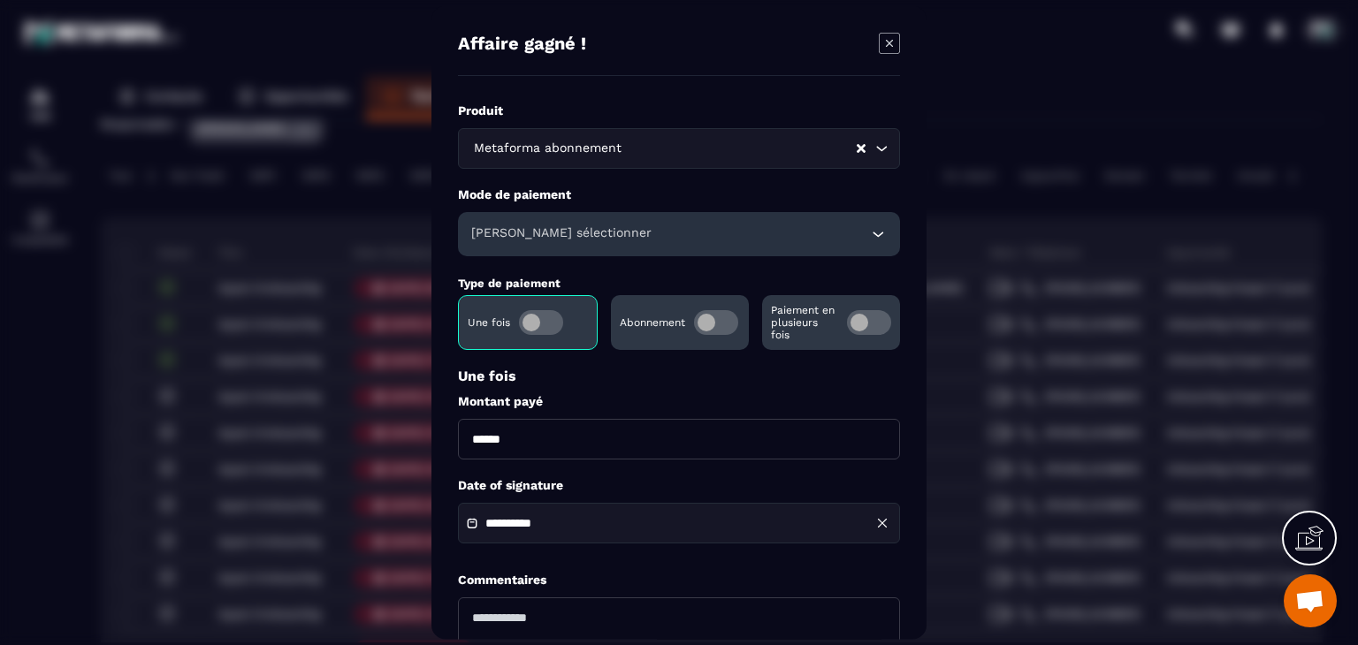
click at [603, 237] on div "[PERSON_NAME] sélectionner" at bounding box center [679, 234] width 442 height 44
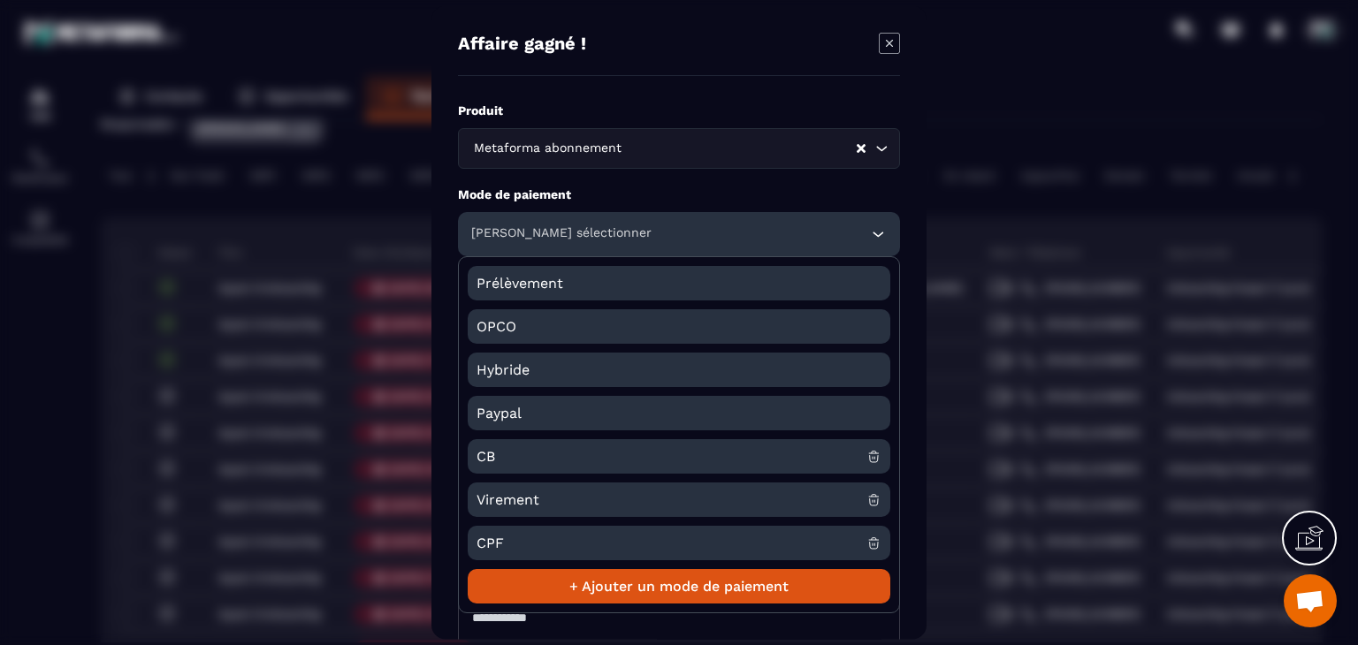
click at [488, 457] on span "CB" at bounding box center [672, 456] width 390 height 34
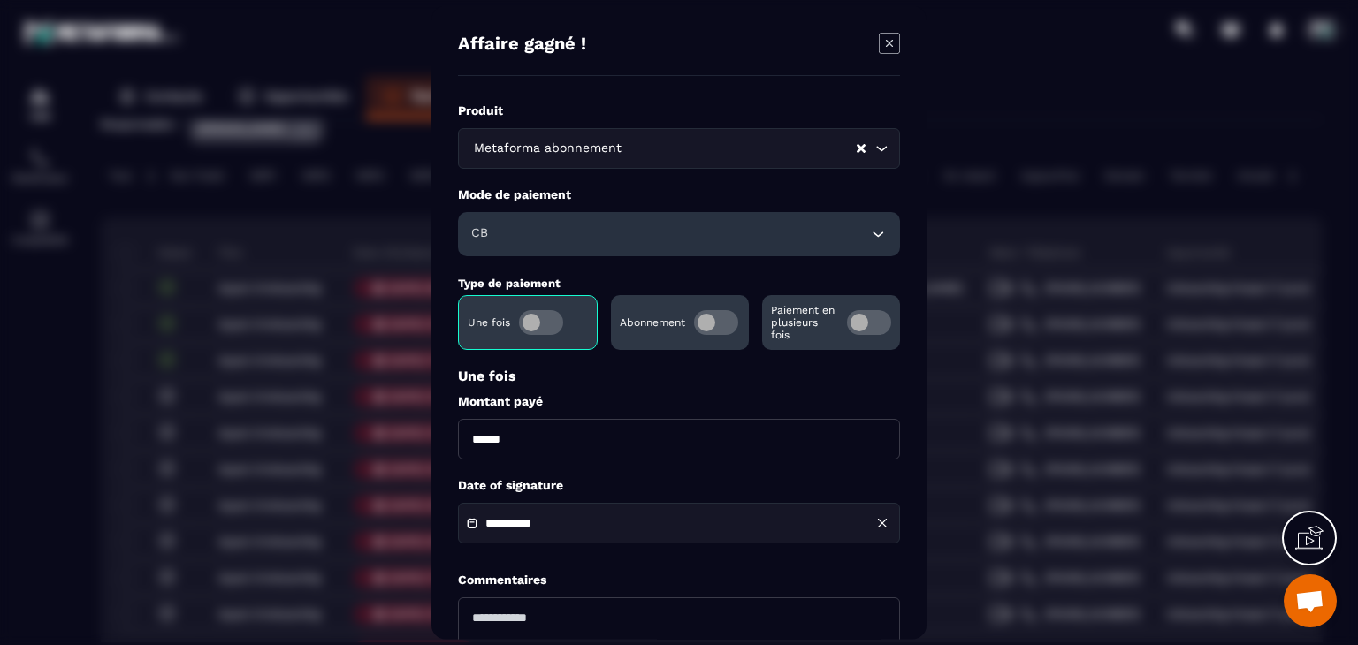
click at [477, 443] on input "******" at bounding box center [679, 439] width 442 height 41
type input "*******"
click at [502, 510] on div "**********" at bounding box center [679, 523] width 442 height 41
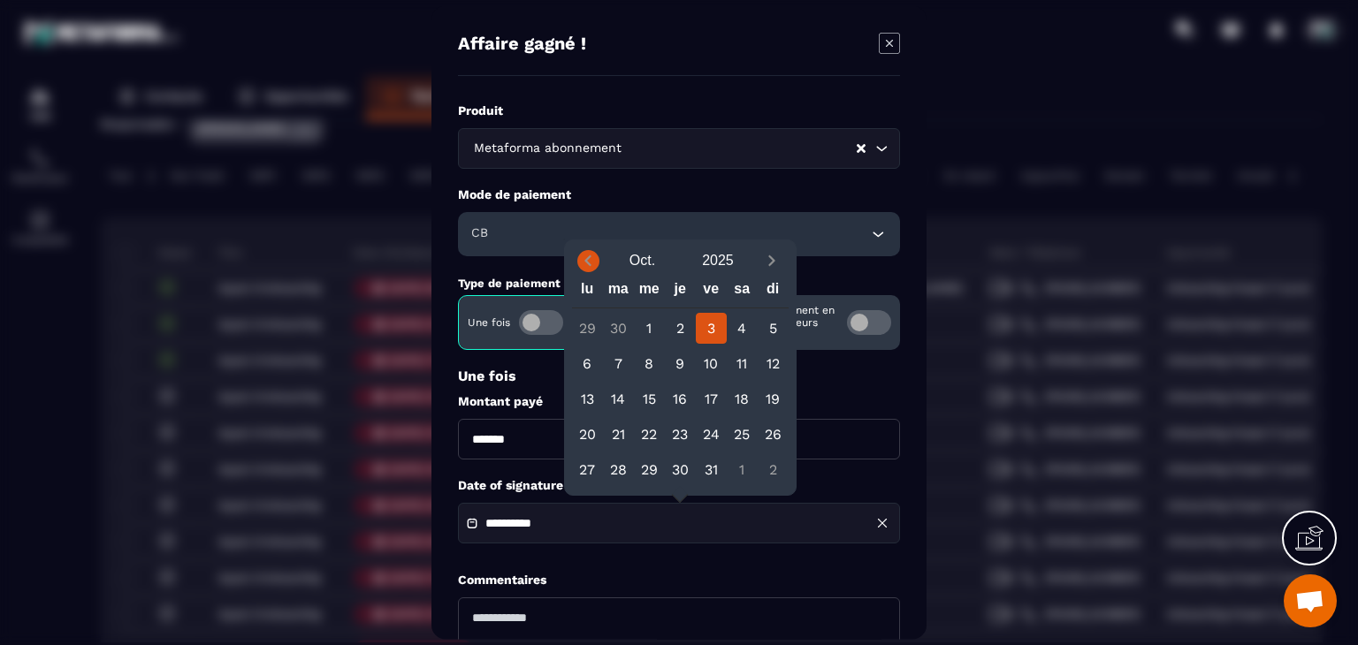
click at [581, 269] on icon "Previous month" at bounding box center [588, 261] width 18 height 18
click at [684, 464] on div "31" at bounding box center [680, 469] width 31 height 31
type input "**********"
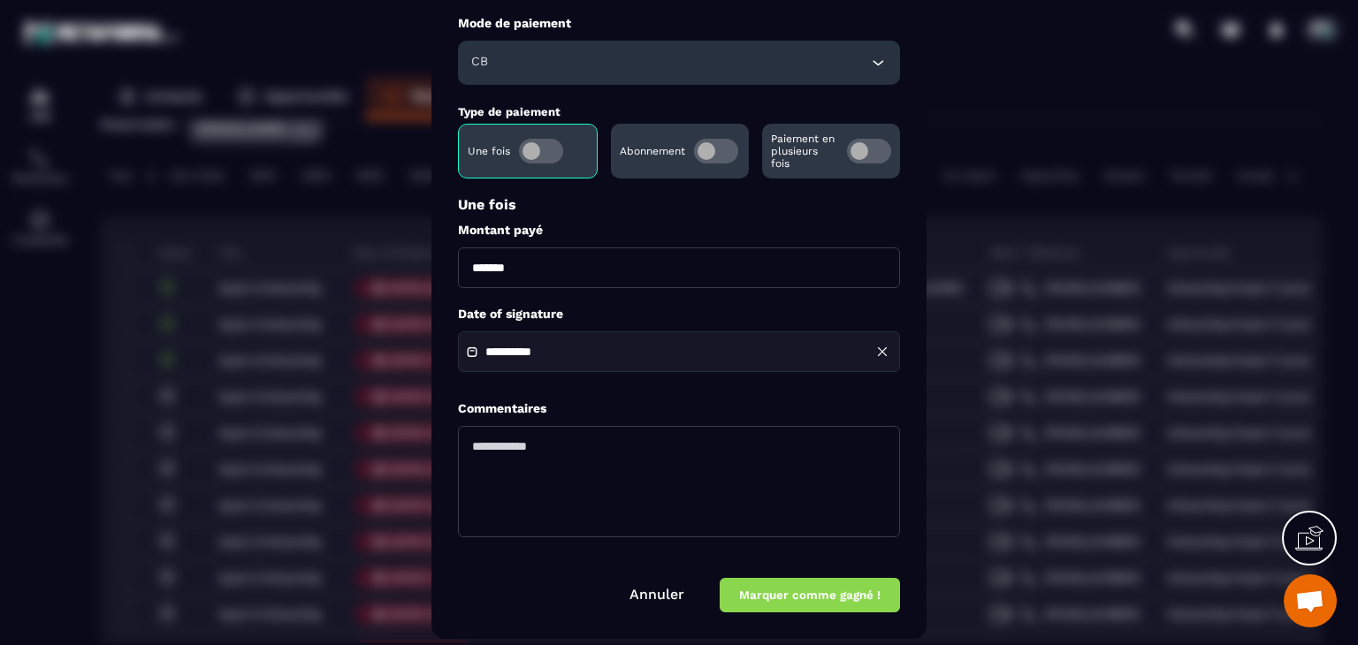
click at [824, 592] on button "Marquer comme gagné !" at bounding box center [810, 596] width 180 height 34
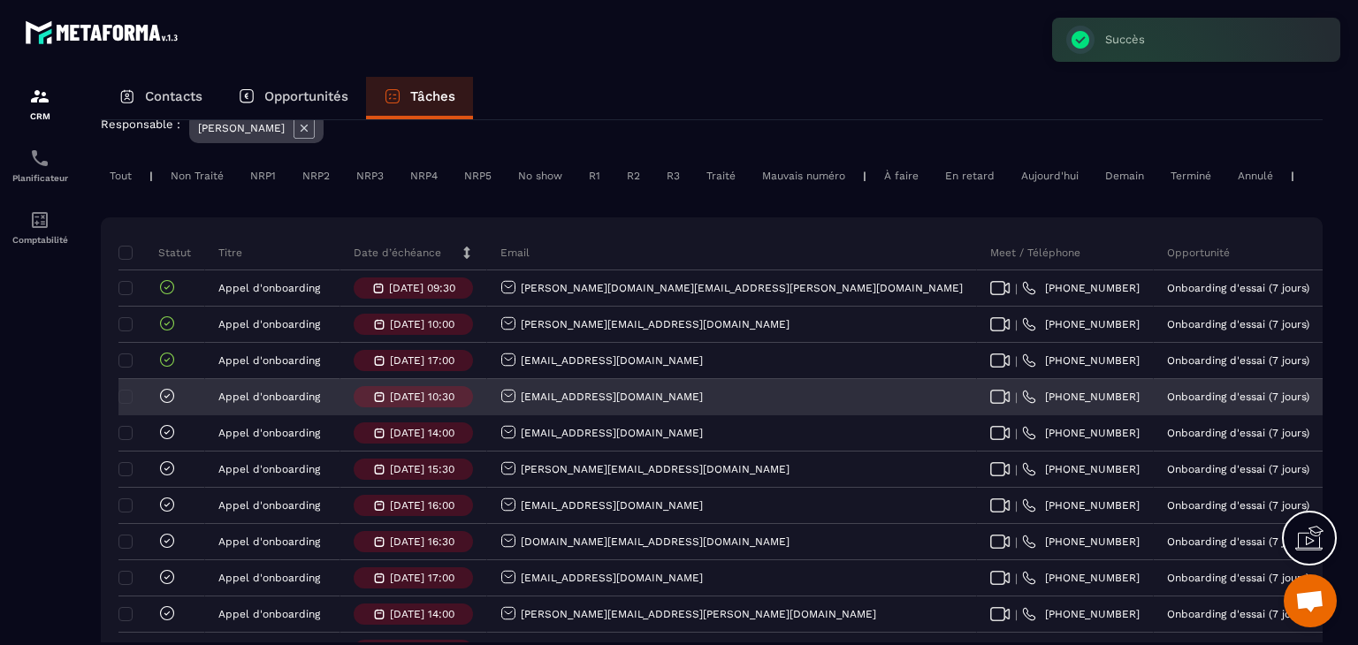
click at [168, 405] on icon at bounding box center [167, 396] width 18 height 18
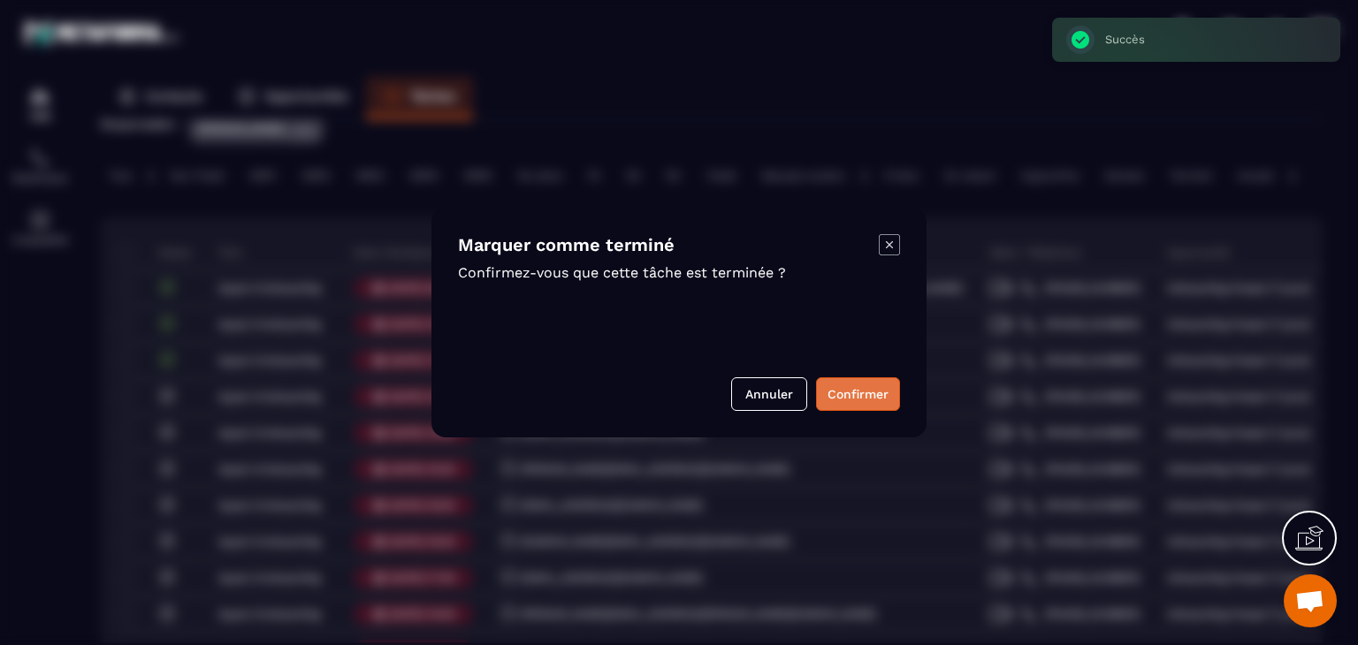
click at [821, 408] on button "Confirmer" at bounding box center [858, 395] width 84 height 34
